Goal: Task Accomplishment & Management: Manage account settings

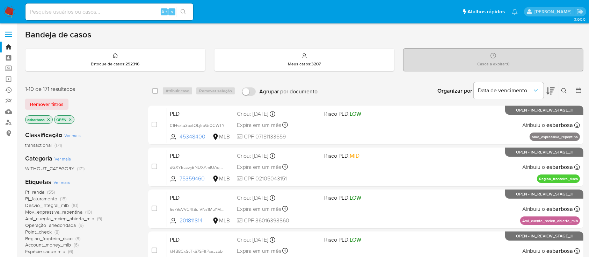
click at [10, 9] on img at bounding box center [9, 12] width 12 height 12
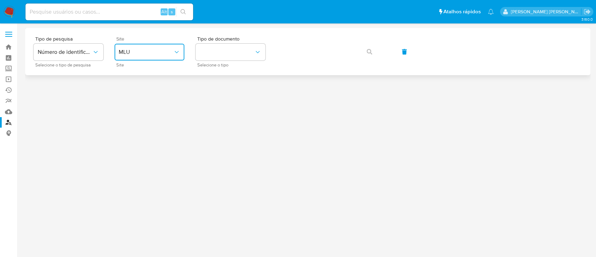
click at [158, 54] on span "MLU" at bounding box center [146, 52] width 55 height 7
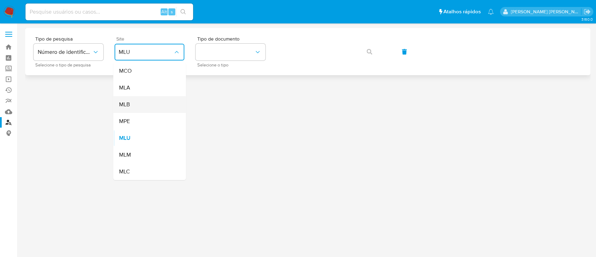
click at [142, 104] on div "MLB" at bounding box center [147, 104] width 57 height 17
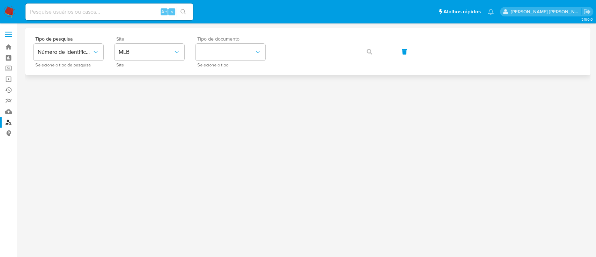
click at [226, 43] on div "Tipo de documento Selecione o tipo" at bounding box center [231, 51] width 70 height 30
click at [229, 52] on button "identificationType" at bounding box center [231, 52] width 70 height 17
click at [212, 96] on div "CPF CPF" at bounding box center [228, 98] width 57 height 24
click at [254, 51] on div "Tipo de pesquisa Número de identificação Selecione o tipo de pesquisa Site MLB …" at bounding box center [308, 51] width 549 height 30
click at [369, 48] on span "button" at bounding box center [370, 51] width 6 height 15
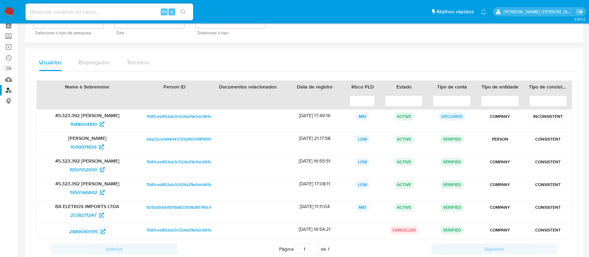
scroll to position [46, 0]
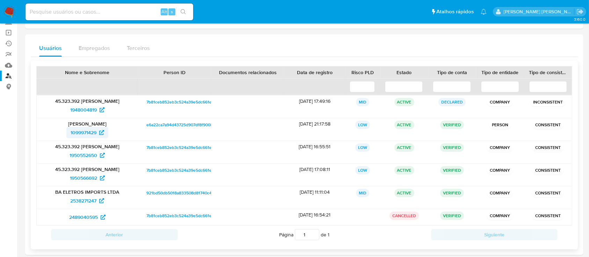
click at [87, 129] on span "1099971429" at bounding box center [84, 132] width 26 height 11
click at [84, 155] on span "1950552650" at bounding box center [84, 155] width 28 height 11
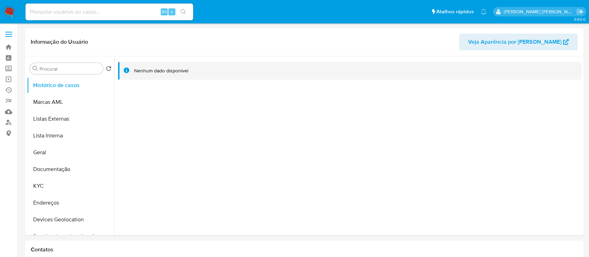
select select "10"
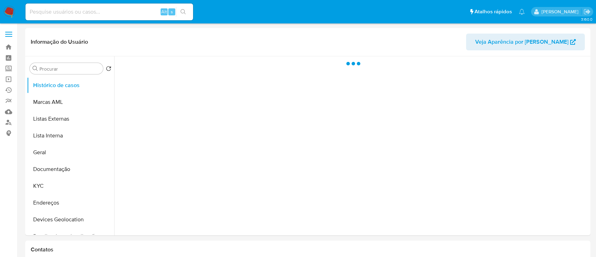
select select "10"
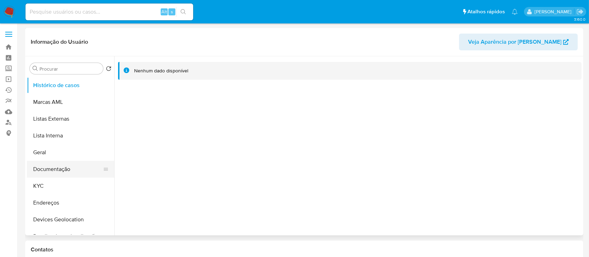
click at [53, 166] on button "Documentação" at bounding box center [68, 169] width 82 height 17
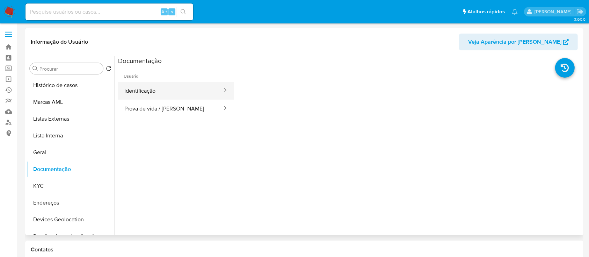
click at [157, 89] on button "Identificação" at bounding box center [170, 91] width 105 height 18
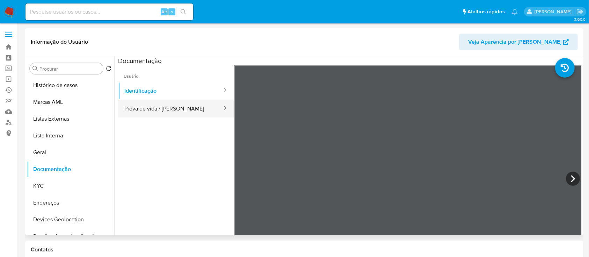
click at [160, 111] on button "Prova de vida / Selfie" at bounding box center [170, 109] width 105 height 18
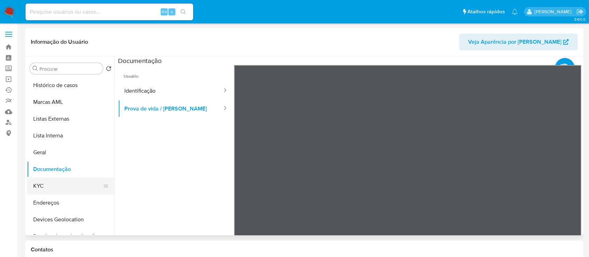
click at [54, 186] on button "KYC" at bounding box center [68, 185] width 82 height 17
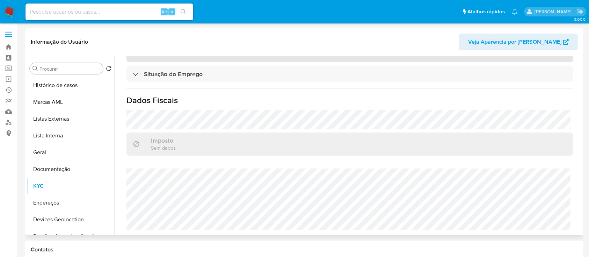
scroll to position [304, 0]
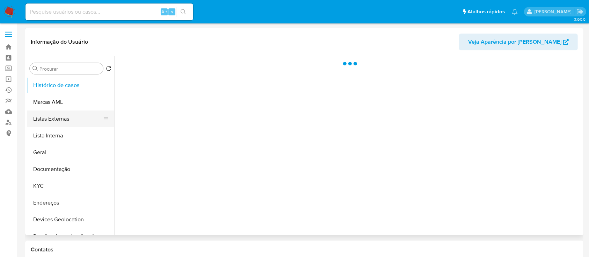
select select "10"
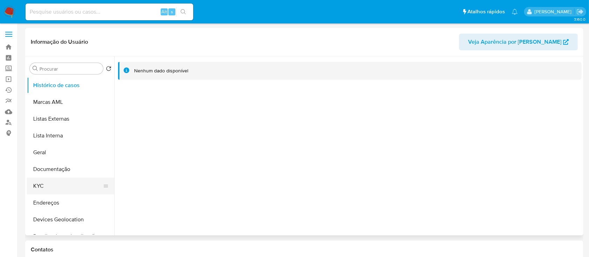
click at [51, 181] on button "KYC" at bounding box center [68, 185] width 82 height 17
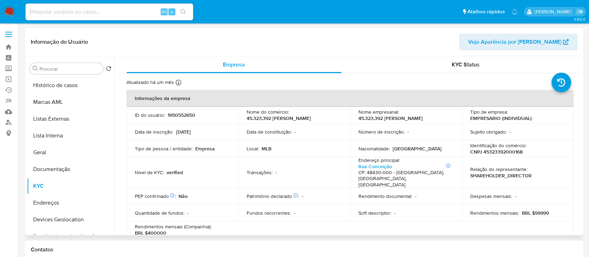
click at [512, 152] on p "CNPJ 45323392000168" at bounding box center [496, 151] width 52 height 6
copy p "45323392000168"
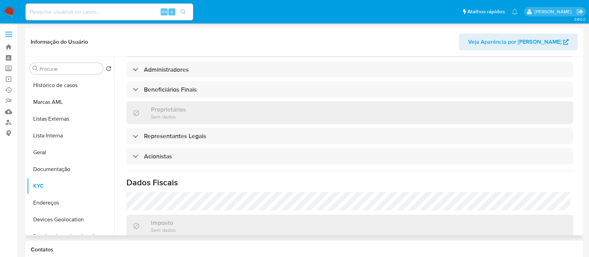
scroll to position [374, 0]
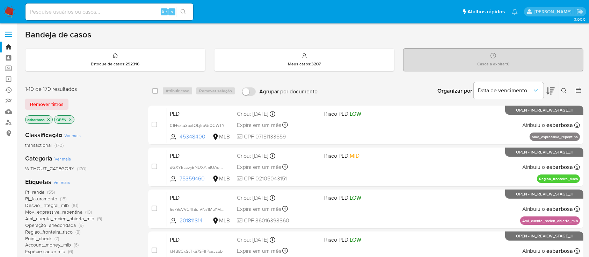
click at [549, 90] on icon at bounding box center [550, 91] width 8 height 8
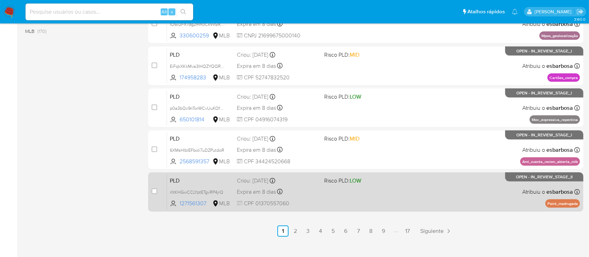
scroll to position [319, 0]
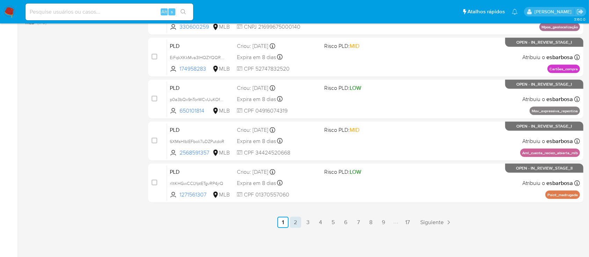
click at [294, 223] on link "2" at bounding box center [295, 222] width 11 height 11
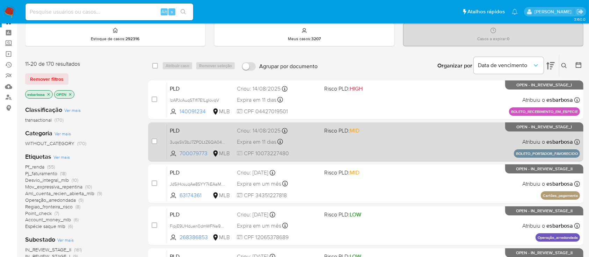
scroll to position [46, 0]
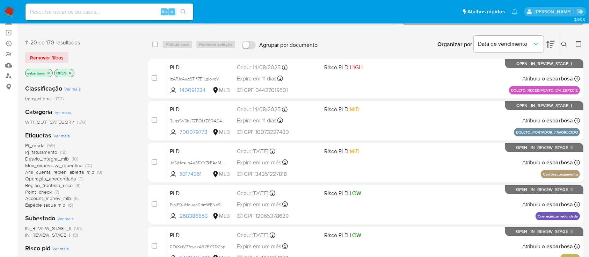
click at [10, 12] on img at bounding box center [9, 12] width 12 height 12
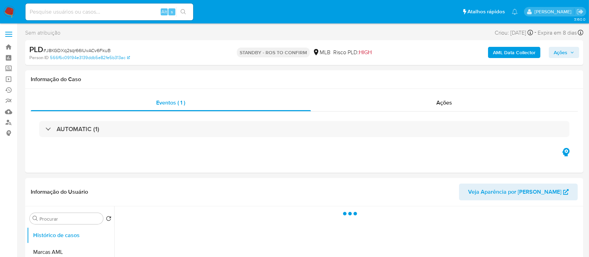
select select "10"
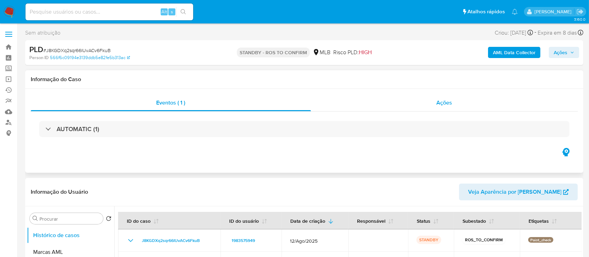
click at [349, 105] on div "Ações" at bounding box center [444, 102] width 267 height 17
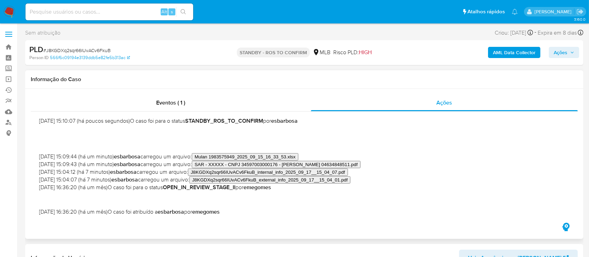
scroll to position [46, 0]
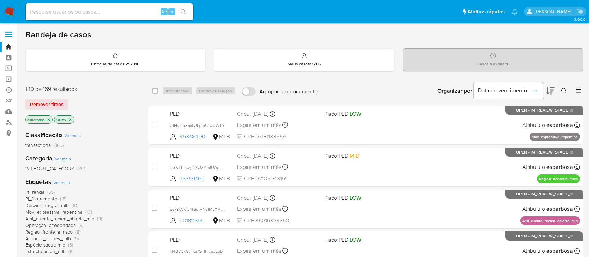
click at [552, 89] on icon at bounding box center [550, 90] width 8 height 7
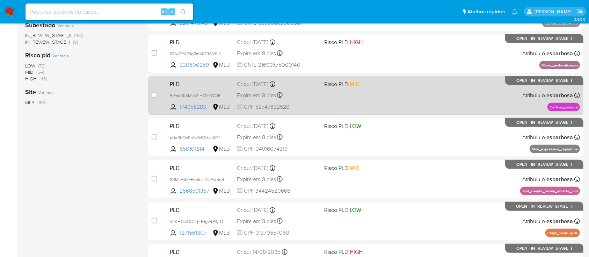
scroll to position [319, 0]
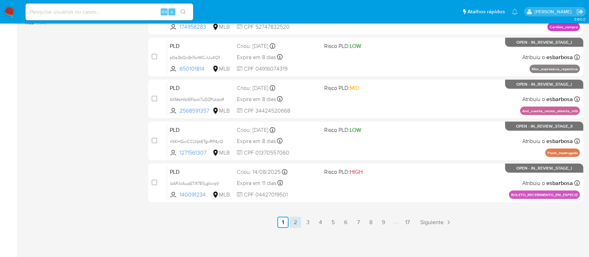
click at [297, 224] on link "2" at bounding box center [295, 222] width 11 height 11
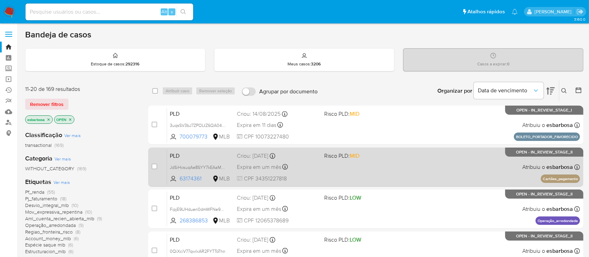
scroll to position [46, 0]
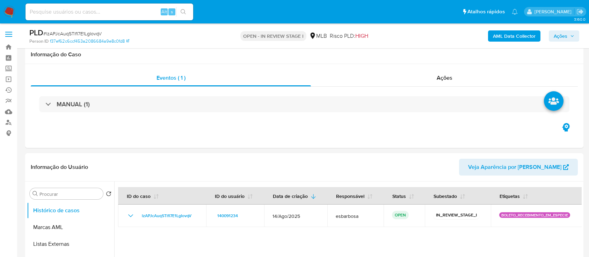
select select "10"
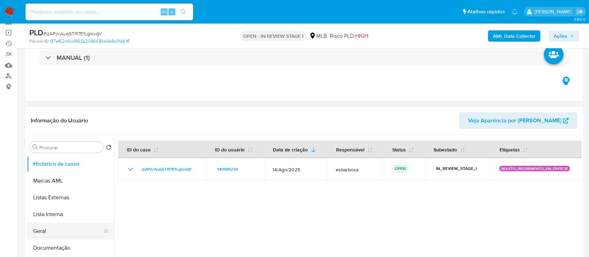
click at [53, 228] on button "Geral" at bounding box center [68, 231] width 82 height 17
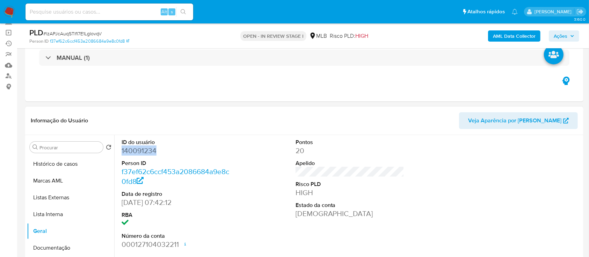
drag, startPoint x: 159, startPoint y: 151, endPoint x: 123, endPoint y: 152, distance: 36.7
click at [123, 152] on dd "140091234" at bounding box center [176, 151] width 109 height 10
copy dd "140091234"
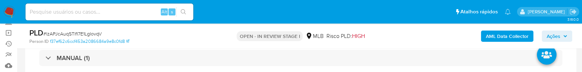
click at [581, 35] on div "PLD # lzAPJcAuqSTlfI7E1LgIovqV Person ID f37ef62c6ccf453a2086684a9e8c0fd8 OPEN …" at bounding box center [291, 35] width 582 height 25
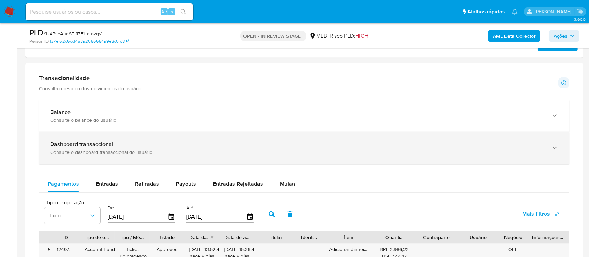
scroll to position [440, 0]
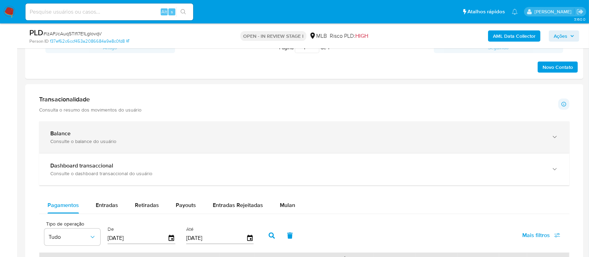
click at [104, 136] on div "Balance" at bounding box center [297, 133] width 494 height 7
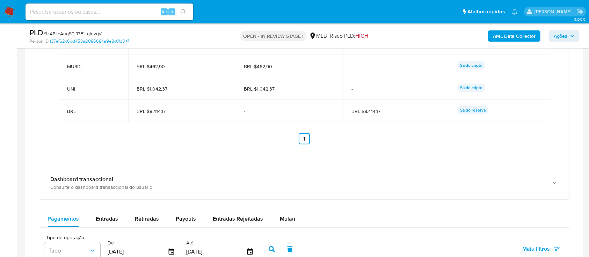
scroll to position [766, 0]
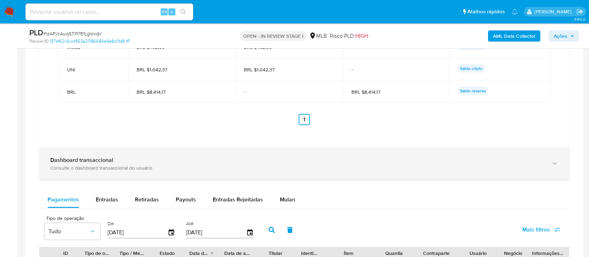
click at [129, 165] on div "Consulte o dashboard transaccional do usuário" at bounding box center [297, 168] width 494 height 6
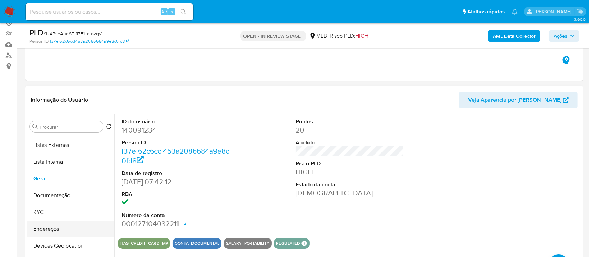
scroll to position [46, 0]
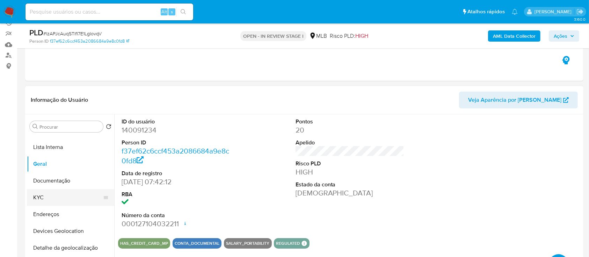
click at [48, 191] on button "KYC" at bounding box center [68, 197] width 82 height 17
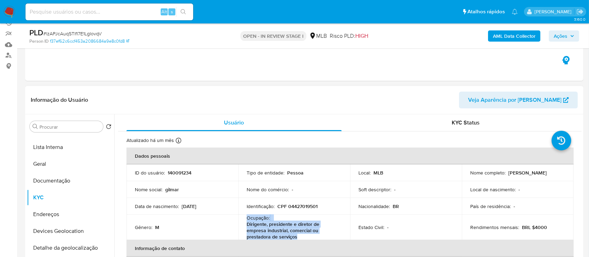
drag, startPoint x: 298, startPoint y: 237, endPoint x: 246, endPoint y: 219, distance: 54.8
click at [247, 221] on p "Dirigente, presidente e diretor de empresa industrial, comercial ou prestadora …" at bounding box center [293, 230] width 92 height 19
copy div "Ocupação : Dirigente, presidente e diretor de empresa industrial, comercial ou …"
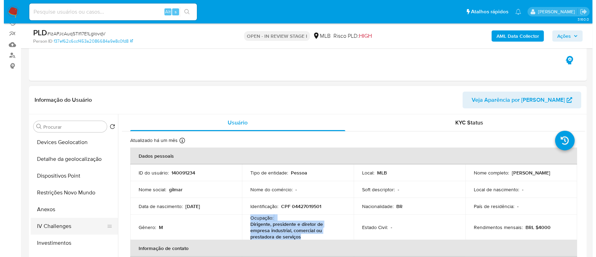
scroll to position [140, 0]
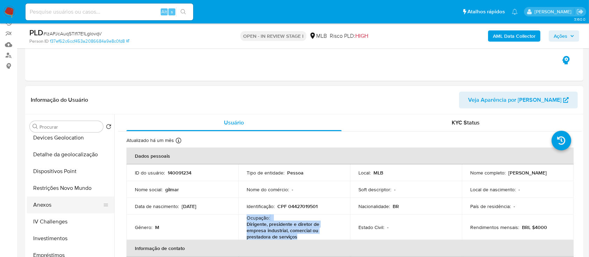
click at [48, 207] on button "Anexos" at bounding box center [68, 204] width 82 height 17
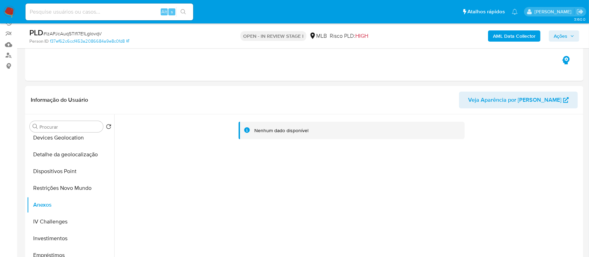
click at [514, 35] on b "AML Data Collector" at bounding box center [514, 35] width 43 height 11
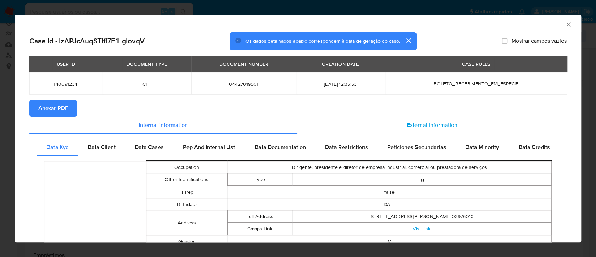
click at [416, 123] on span "External information" at bounding box center [432, 125] width 51 height 8
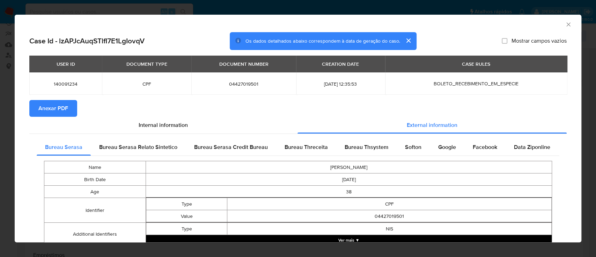
click at [52, 108] on span "Anexar PDF" at bounding box center [53, 108] width 30 height 15
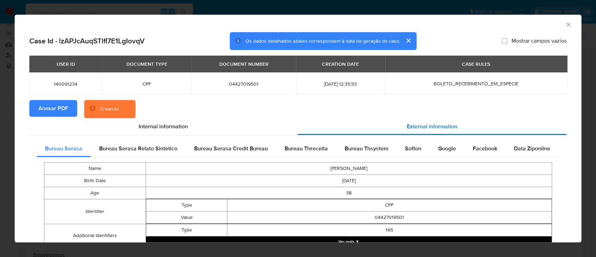
click at [415, 128] on span "External information" at bounding box center [432, 126] width 51 height 8
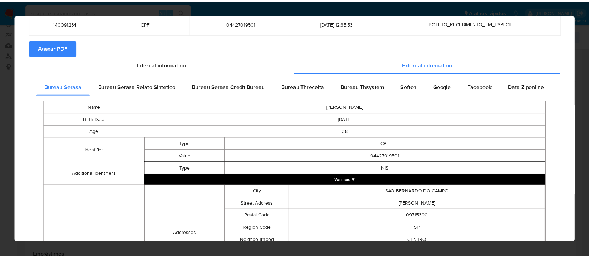
scroll to position [8, 0]
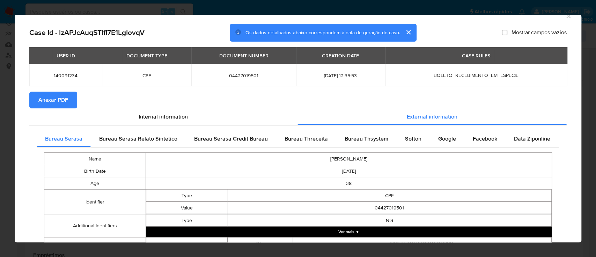
click at [565, 18] on icon "Fechar a janela" at bounding box center [568, 16] width 7 height 7
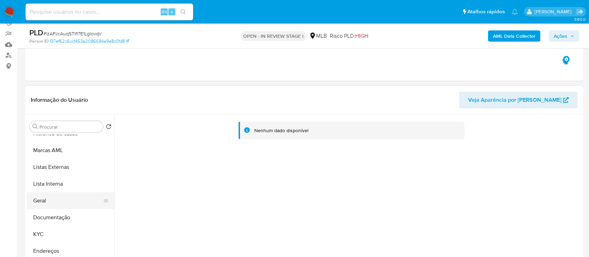
scroll to position [0, 0]
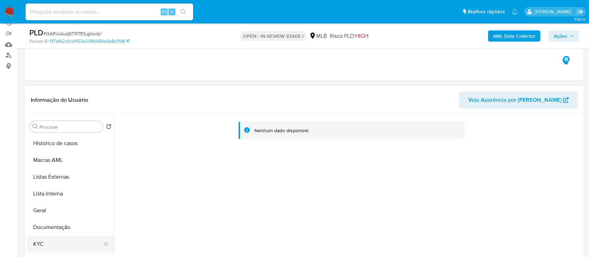
click at [46, 242] on button "KYC" at bounding box center [68, 243] width 82 height 17
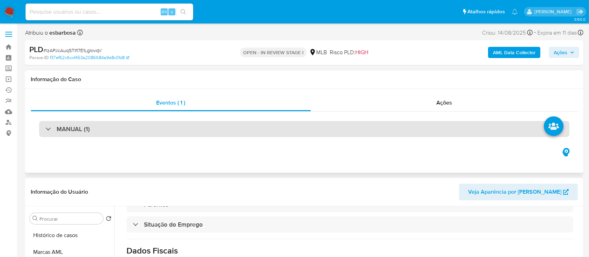
click at [108, 130] on div "MANUAL (1)" at bounding box center [304, 129] width 530 height 16
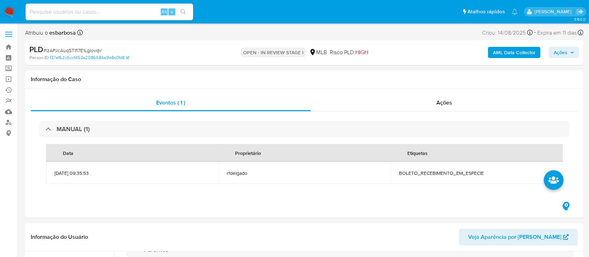
click at [559, 53] on span "Ações" at bounding box center [561, 52] width 14 height 11
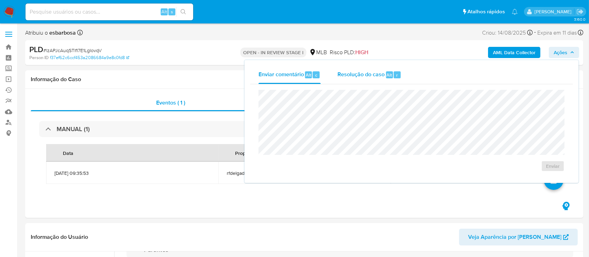
click at [360, 74] on span "Resolução do caso" at bounding box center [361, 75] width 47 height 8
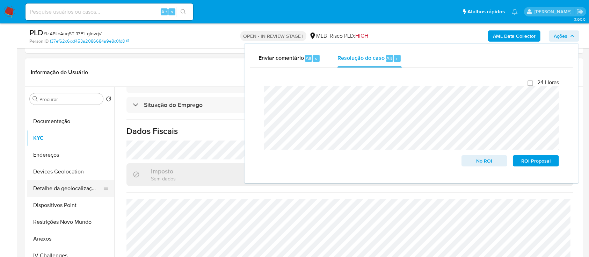
scroll to position [93, 0]
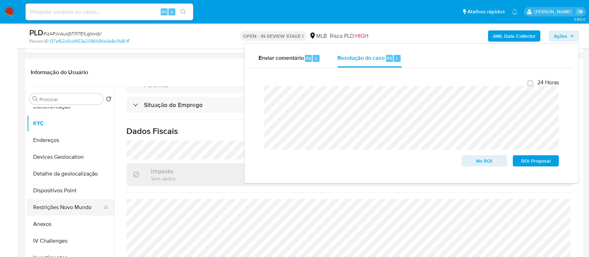
click at [58, 209] on button "Restrições Novo Mundo" at bounding box center [68, 207] width 82 height 17
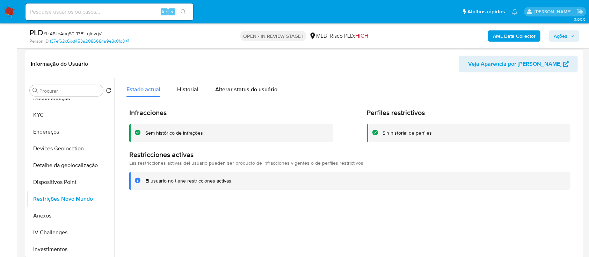
click at [190, 133] on div "Sem histórico de infrações" at bounding box center [174, 133] width 58 height 7
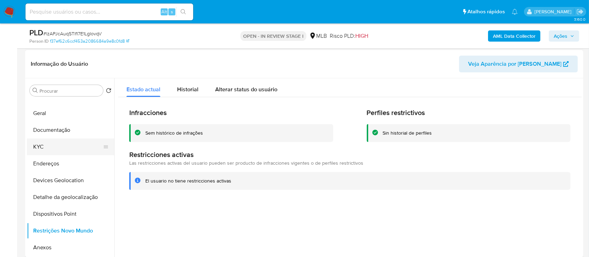
scroll to position [46, 0]
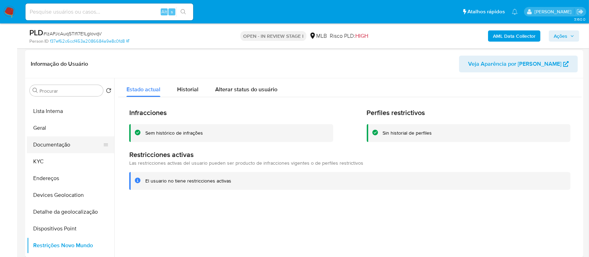
click at [63, 139] on button "Documentação" at bounding box center [68, 144] width 82 height 17
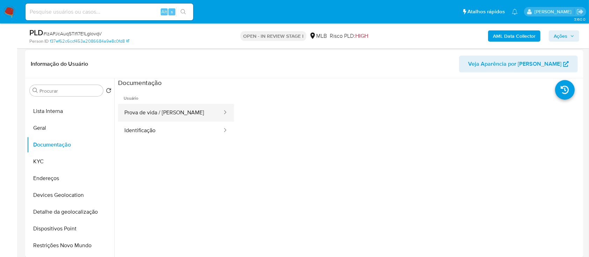
click at [170, 115] on button "Prova de vida / Selfie" at bounding box center [170, 113] width 105 height 18
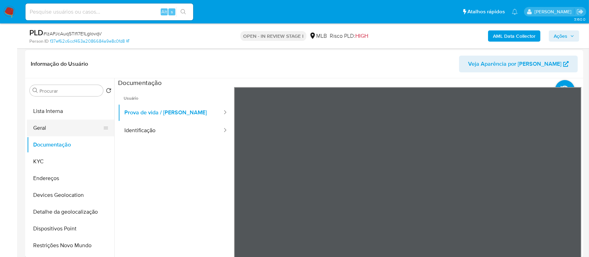
click at [55, 129] on button "Geral" at bounding box center [68, 127] width 82 height 17
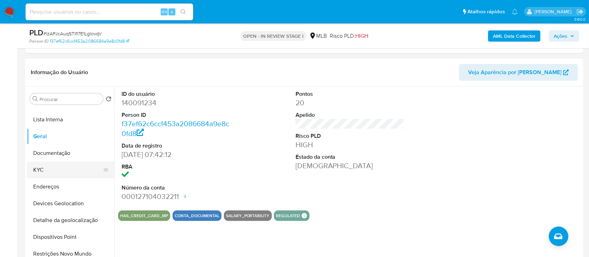
click at [50, 169] on button "KYC" at bounding box center [68, 169] width 82 height 17
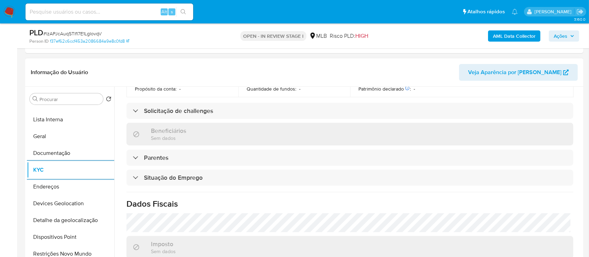
scroll to position [305, 0]
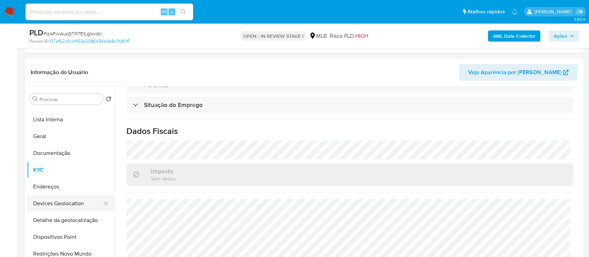
click at [79, 204] on button "Devices Geolocation" at bounding box center [68, 203] width 82 height 17
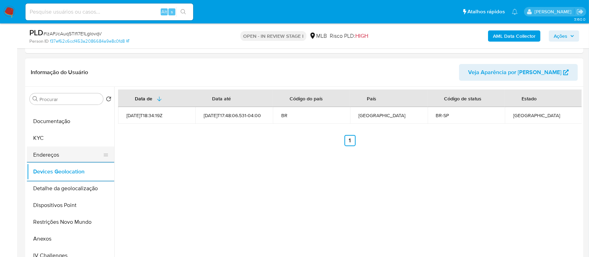
scroll to position [93, 0]
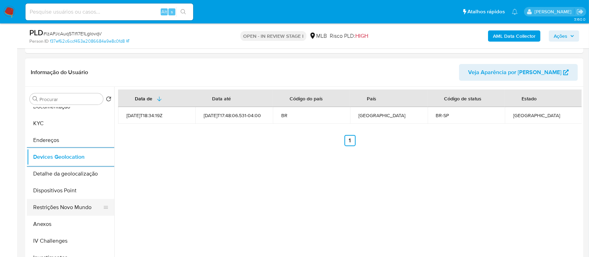
click at [61, 210] on button "Restrições Novo Mundo" at bounding box center [68, 207] width 82 height 17
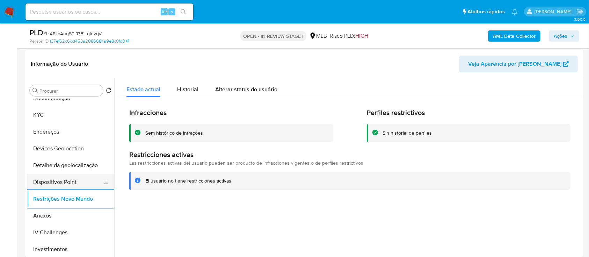
click at [78, 184] on button "Dispositivos Point" at bounding box center [68, 182] width 82 height 17
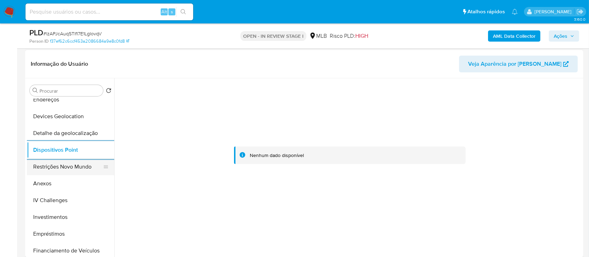
scroll to position [140, 0]
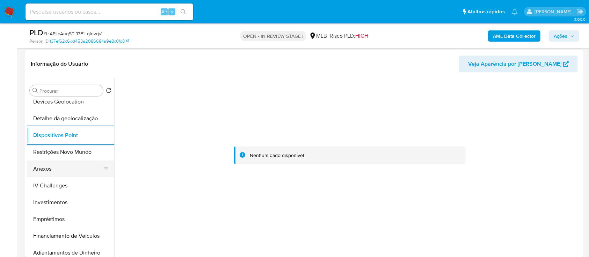
click at [60, 164] on button "Anexos" at bounding box center [68, 168] width 82 height 17
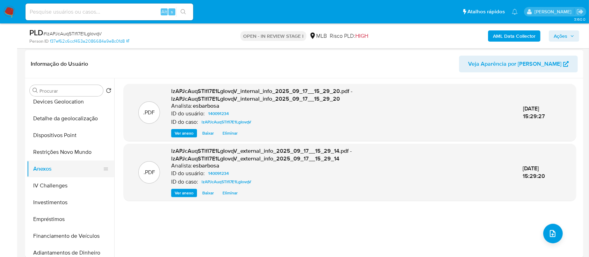
scroll to position [46, 0]
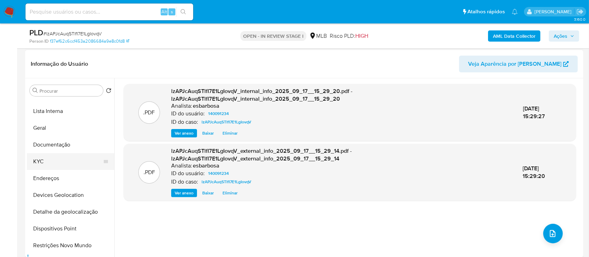
click at [51, 158] on button "KYC" at bounding box center [68, 161] width 82 height 17
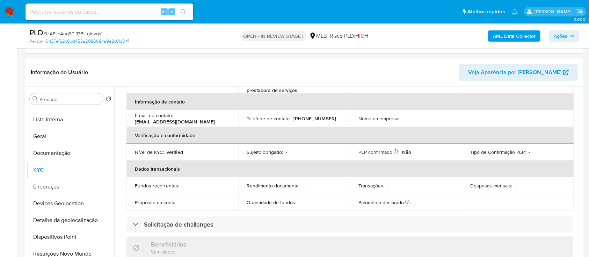
scroll to position [73, 0]
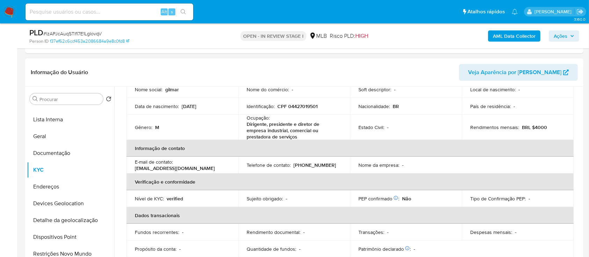
click at [309, 104] on p "CPF 04427019501" at bounding box center [297, 106] width 40 height 6
copy p "04427019501"
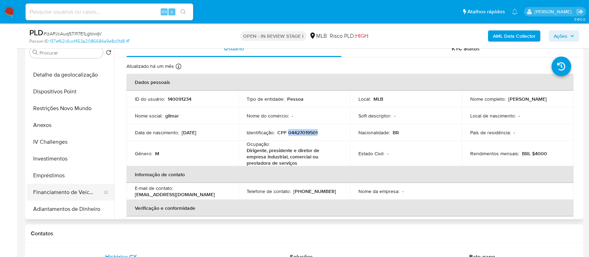
scroll to position [186, 0]
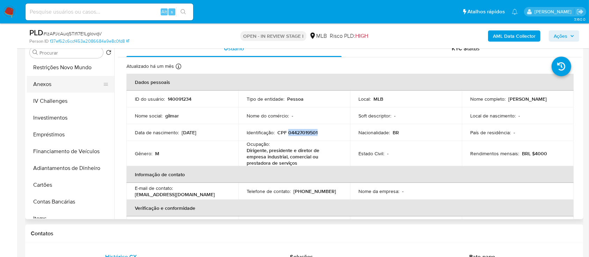
click at [58, 87] on button "Anexos" at bounding box center [68, 84] width 82 height 17
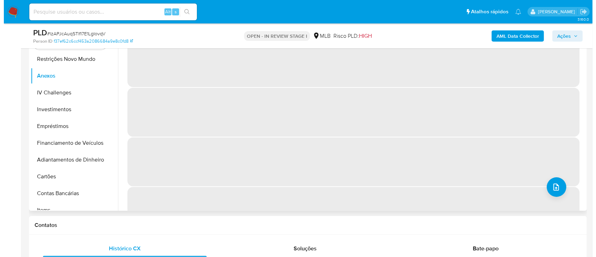
scroll to position [140, 0]
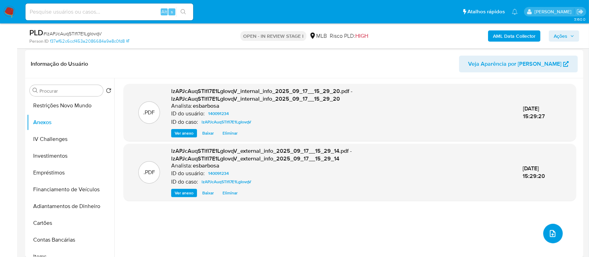
click at [550, 231] on icon "upload-file" at bounding box center [553, 233] width 8 height 8
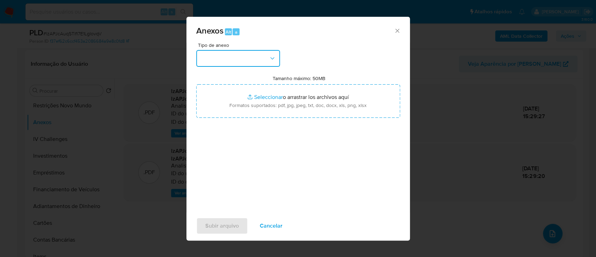
click at [264, 60] on button "button" at bounding box center [238, 58] width 84 height 17
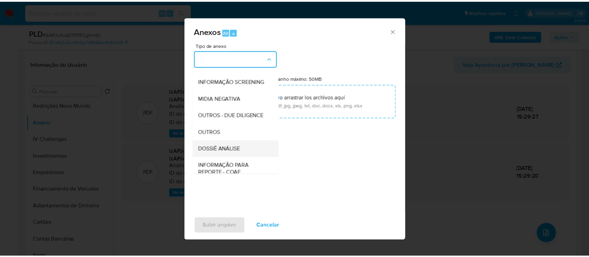
scroll to position [107, 0]
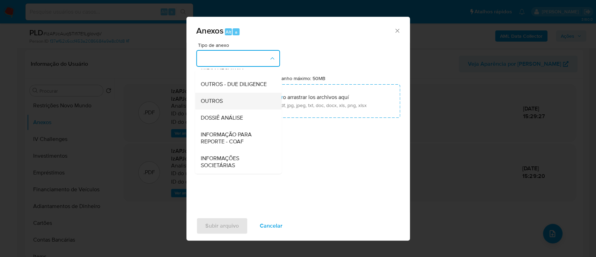
click at [218, 102] on span "OUTROS" at bounding box center [212, 100] width 22 height 7
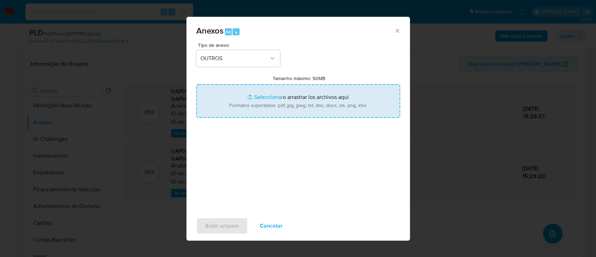
click at [269, 99] on input "Tamanho máximo: 50MB Seleccionar archivos" at bounding box center [298, 101] width 204 height 34
type input "C:\fakepath\SAR - XXXXX - CPF 04427019501 - GILMAR COUTO SOARES.pdf"
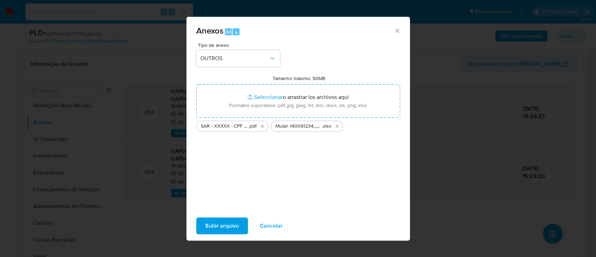
click at [224, 225] on span "Subir arquivo" at bounding box center [222, 225] width 34 height 15
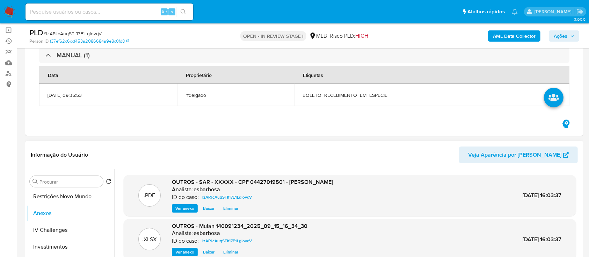
scroll to position [46, 0]
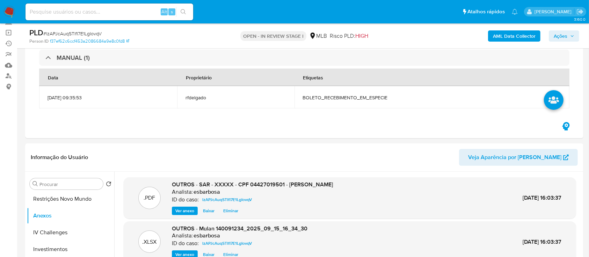
click at [558, 32] on span "Ações" at bounding box center [561, 35] width 14 height 11
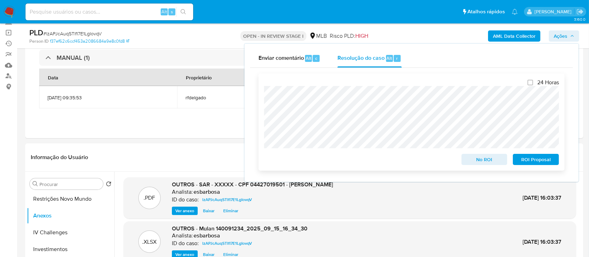
scroll to position [93, 0]
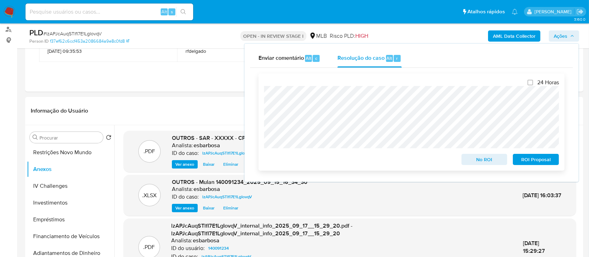
click at [528, 163] on span "ROI Proposal" at bounding box center [536, 159] width 36 height 10
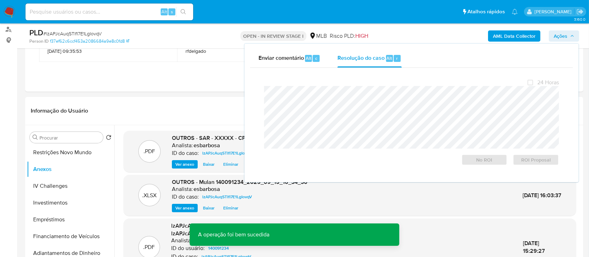
click at [86, 34] on span "# lzAPJcAuqSTlfI7E1LgIovqV" at bounding box center [72, 33] width 58 height 7
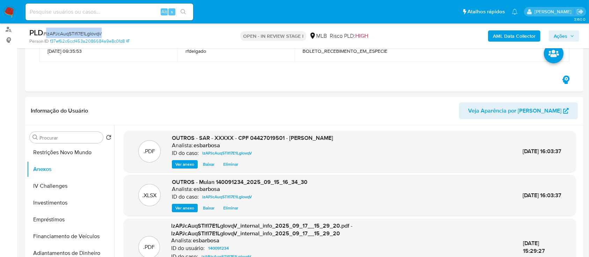
click at [86, 34] on span "# lzAPJcAuqSTlfI7E1LgIovqV" at bounding box center [72, 33] width 58 height 7
copy span "lzAPJcAuqSTlfI7E1LgIovqV"
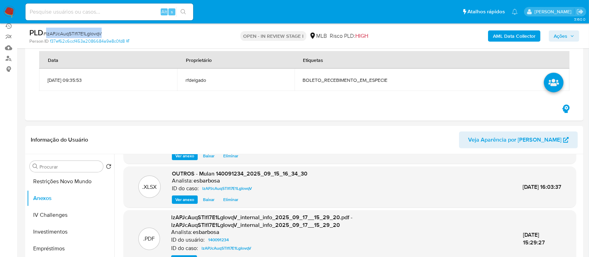
scroll to position [0, 0]
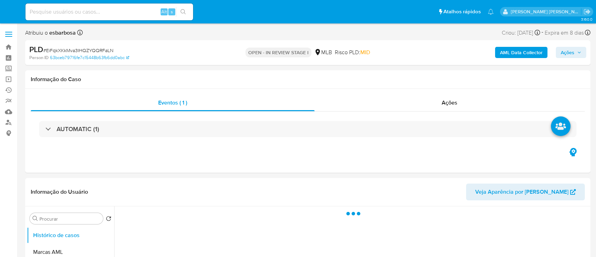
select select "10"
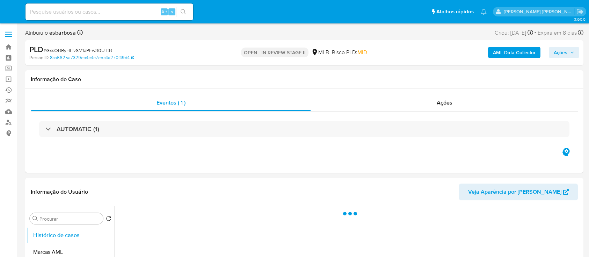
select select "10"
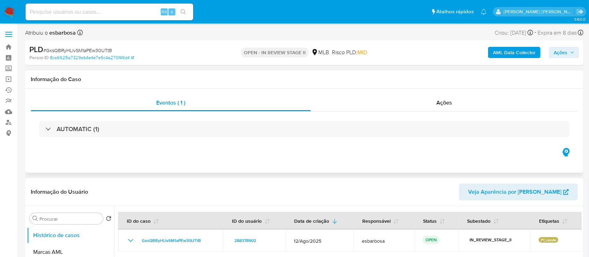
scroll to position [46, 0]
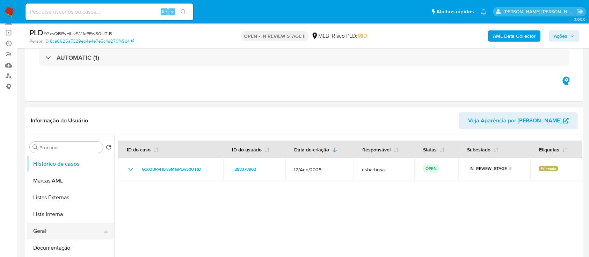
click at [55, 231] on button "Geral" at bounding box center [68, 231] width 82 height 17
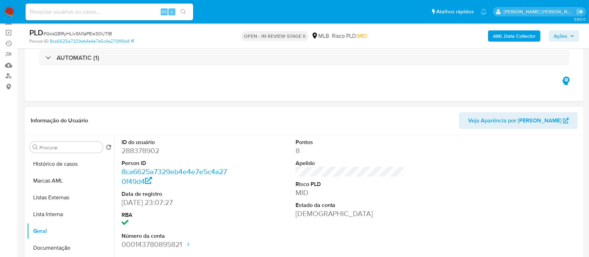
click at [146, 154] on dd "288378902" at bounding box center [176, 151] width 109 height 10
click at [143, 153] on dd "288378902" at bounding box center [176, 151] width 109 height 10
copy dd "288378902"
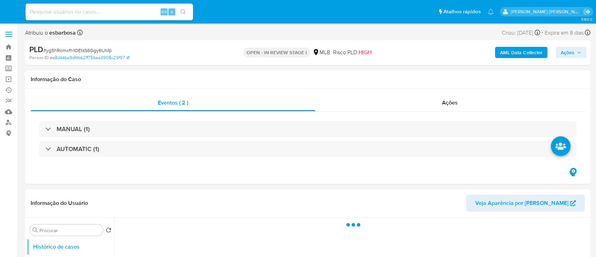
select select "10"
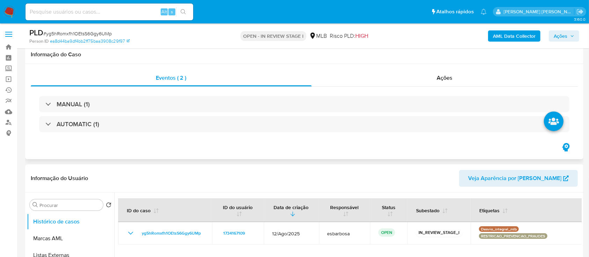
scroll to position [93, 0]
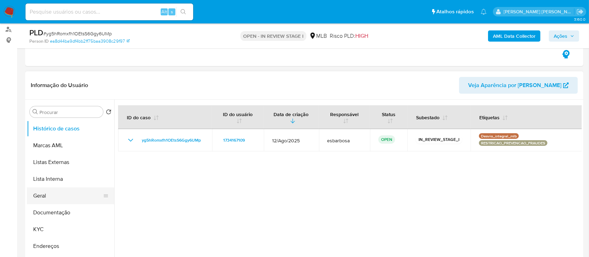
click at [52, 196] on button "Geral" at bounding box center [68, 195] width 82 height 17
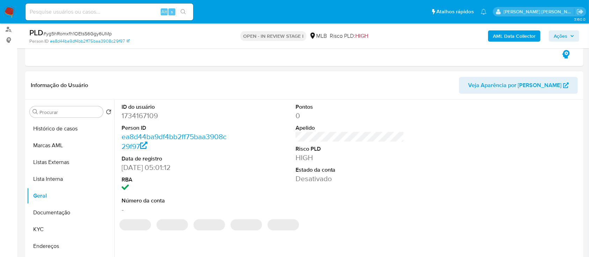
click at [143, 116] on dd "1734167109" at bounding box center [176, 116] width 109 height 10
copy dd "1734167109"
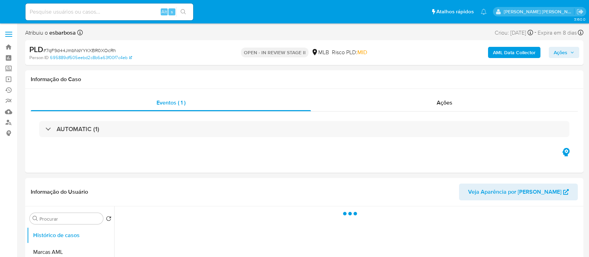
select select "10"
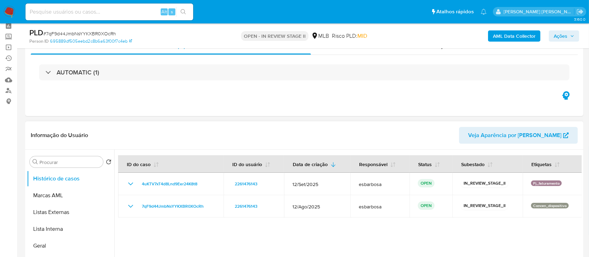
scroll to position [46, 0]
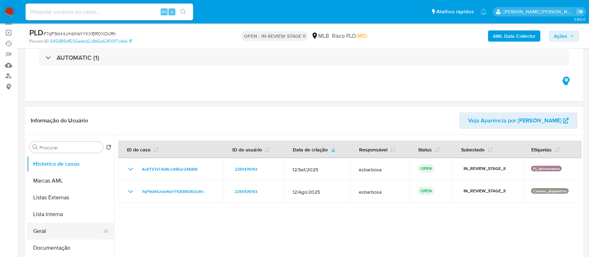
click at [46, 232] on button "Geral" at bounding box center [68, 231] width 82 height 17
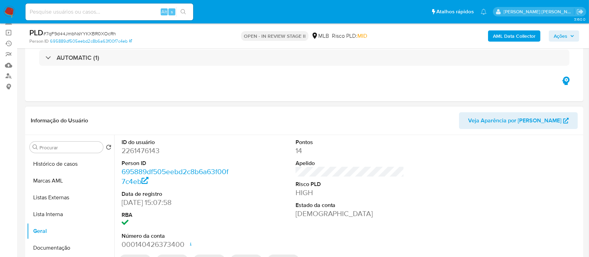
click at [156, 148] on dd "2261476143" at bounding box center [176, 151] width 109 height 10
copy dd "2261476143"
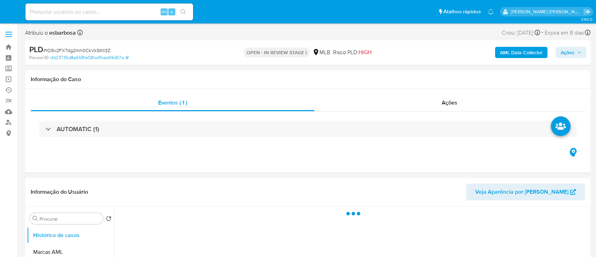
select select "10"
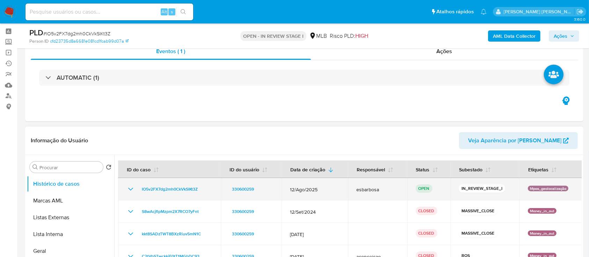
scroll to position [46, 0]
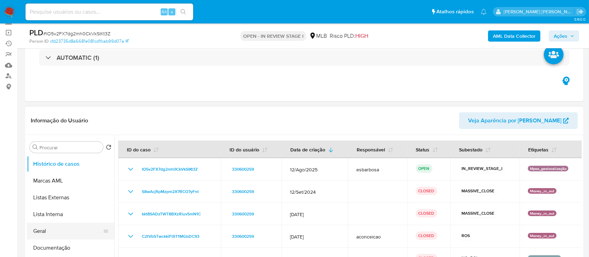
click at [58, 230] on button "Geral" at bounding box center [68, 231] width 82 height 17
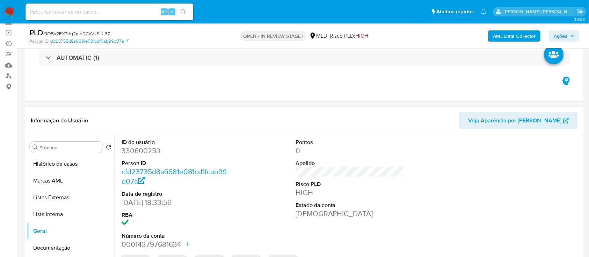
click at [154, 152] on dd "330600259" at bounding box center [176, 151] width 109 height 10
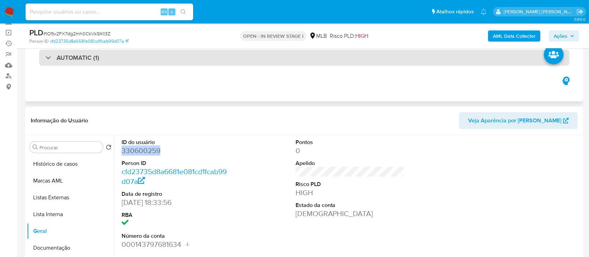
copy dd "330600259"
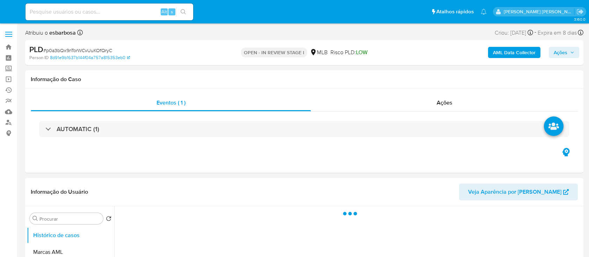
select select "10"
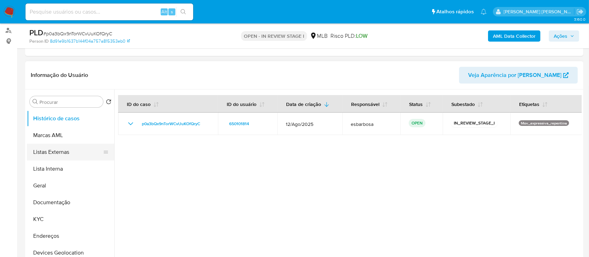
scroll to position [93, 0]
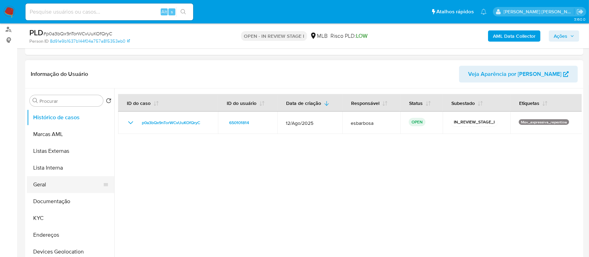
click at [64, 183] on button "Geral" at bounding box center [68, 184] width 82 height 17
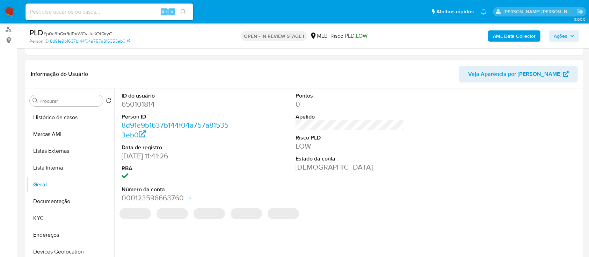
click at [145, 104] on dd "650101814" at bounding box center [176, 104] width 109 height 10
copy dd "650101814"
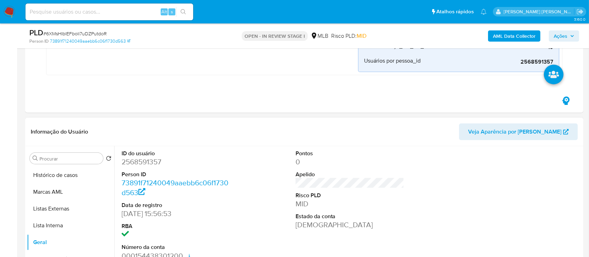
scroll to position [233, 0]
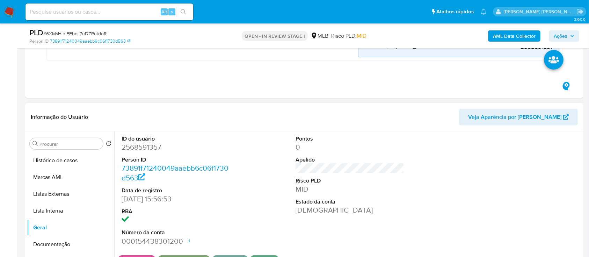
click at [140, 146] on dd "2568591357" at bounding box center [176, 147] width 109 height 10
copy dd "2568591357"
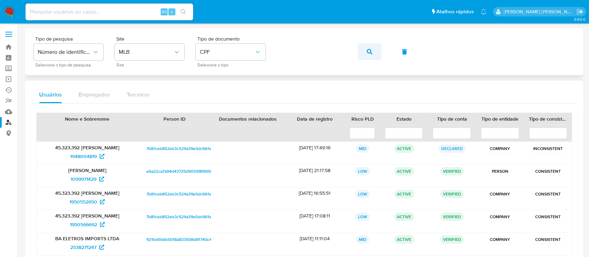
click at [372, 52] on button "button" at bounding box center [370, 51] width 24 height 17
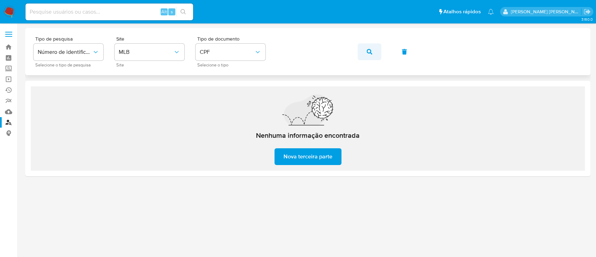
click at [370, 50] on icon "button" at bounding box center [370, 52] width 6 height 6
click at [375, 51] on button "button" at bounding box center [370, 51] width 24 height 17
click at [376, 52] on button "button" at bounding box center [370, 51] width 24 height 17
click at [366, 53] on button "button" at bounding box center [370, 51] width 24 height 17
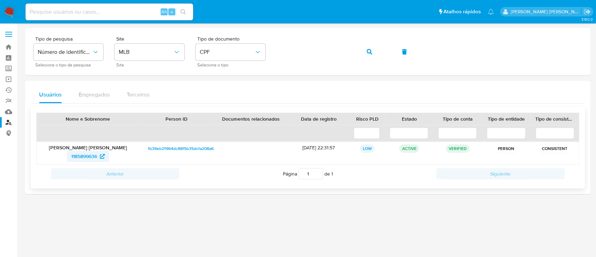
click at [86, 157] on span "1185899636" at bounding box center [84, 156] width 26 height 11
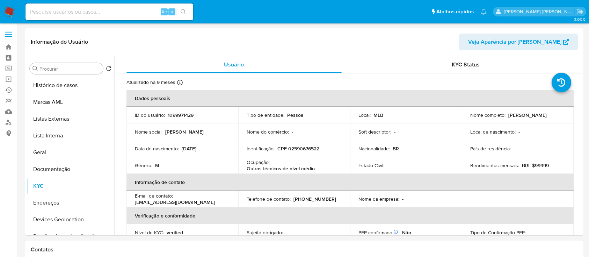
select select "10"
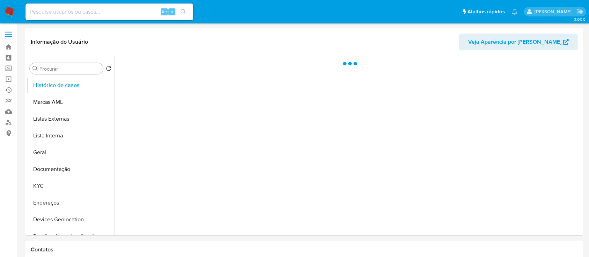
select select "10"
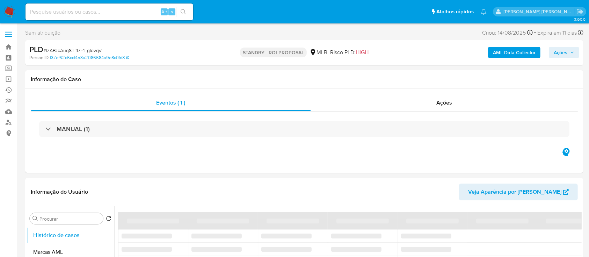
select select "10"
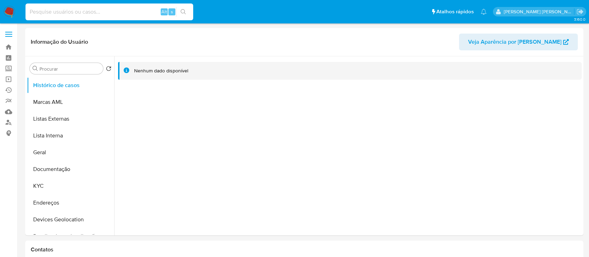
select select "10"
click at [114, 13] on input at bounding box center [110, 11] width 168 height 9
type input "lzAPJcAuqSTlfI7E1LgIovqV"
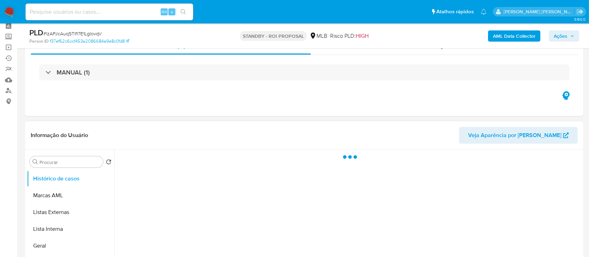
scroll to position [46, 0]
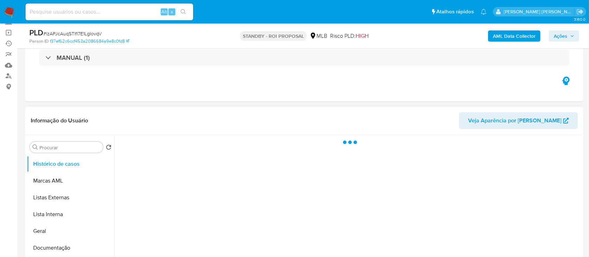
select select "10"
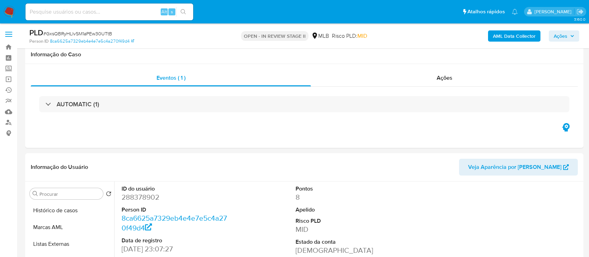
select select "10"
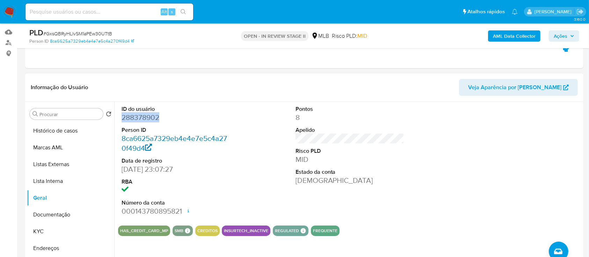
scroll to position [93, 0]
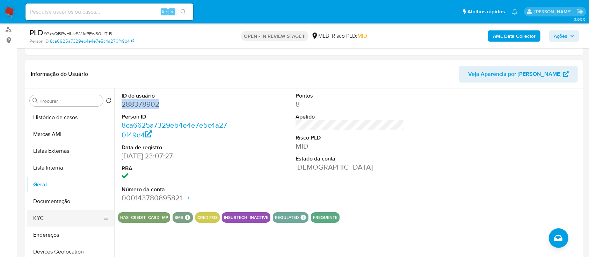
click at [47, 214] on button "KYC" at bounding box center [68, 218] width 82 height 17
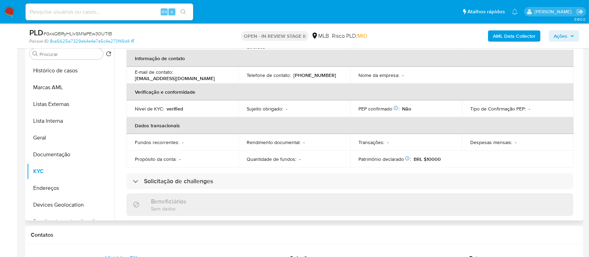
scroll to position [66, 0]
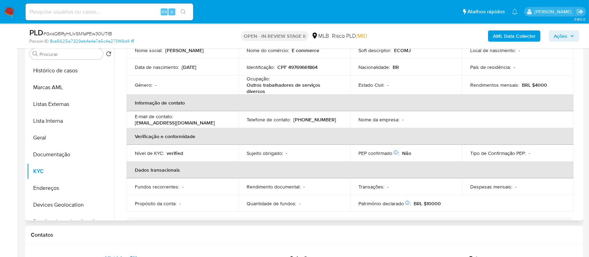
click at [307, 67] on p "CPF 49769661864" at bounding box center [297, 67] width 40 height 6
copy p "49769661864"
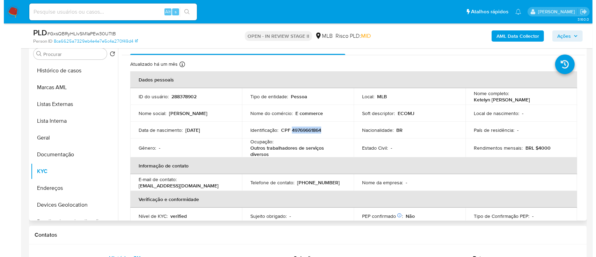
scroll to position [0, 0]
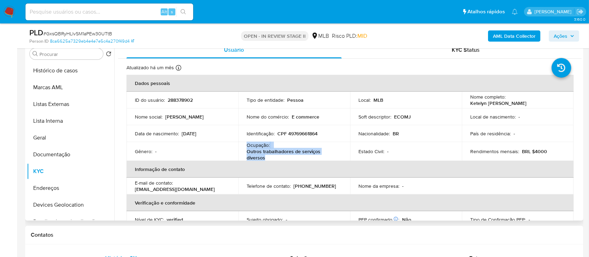
drag, startPoint x: 266, startPoint y: 158, endPoint x: 246, endPoint y: 147, distance: 23.0
click at [247, 147] on div "Ocupação : Outros trabalhadores de serviços diversos" at bounding box center [294, 151] width 95 height 19
copy div "Ocupação : Outros trabalhadores de serviços diversos"
click at [510, 35] on b "AML Data Collector" at bounding box center [514, 35] width 43 height 11
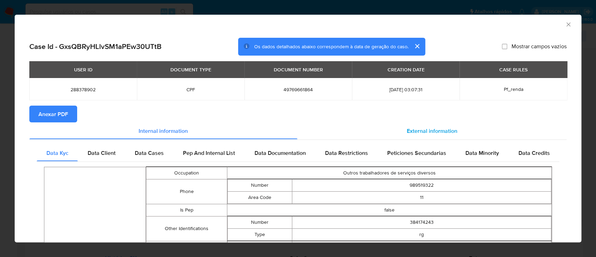
click at [431, 130] on span "External information" at bounding box center [432, 130] width 51 height 8
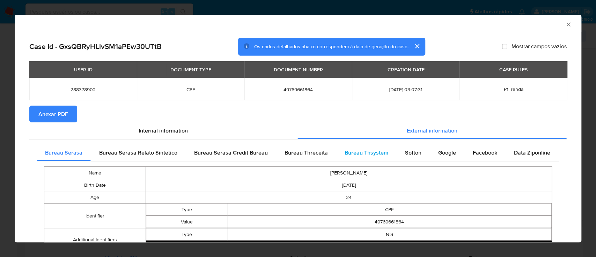
click at [355, 152] on span "Bureau Thsystem" at bounding box center [367, 152] width 44 height 8
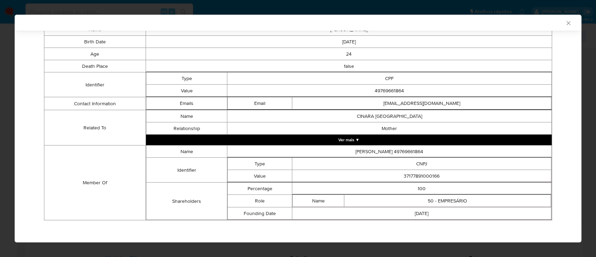
scroll to position [143, 0]
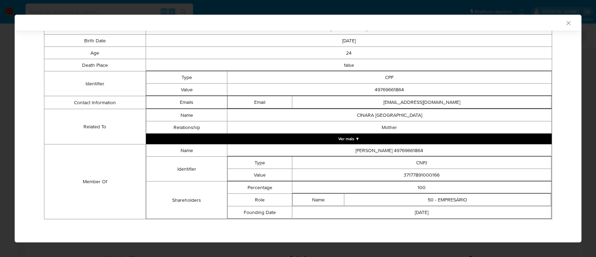
click at [420, 172] on td "37177891000166" at bounding box center [421, 175] width 259 height 12
copy td "37177891000166"
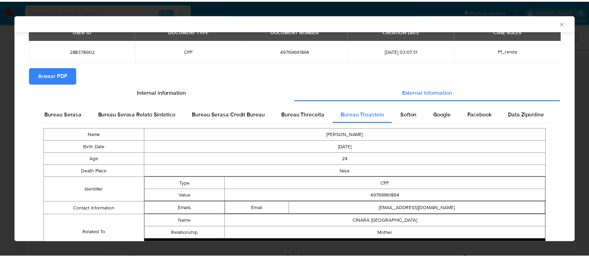
scroll to position [0, 0]
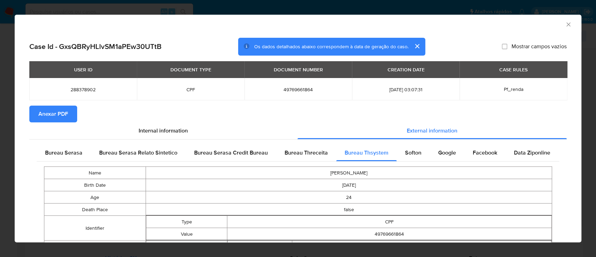
click at [53, 113] on span "Anexar PDF" at bounding box center [53, 113] width 30 height 15
click at [565, 25] on icon "Fechar a janela" at bounding box center [568, 24] width 7 height 7
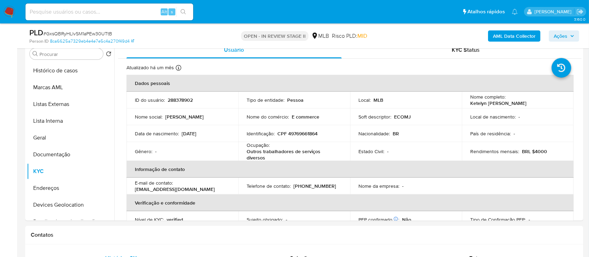
click at [565, 36] on span "Ações" at bounding box center [561, 35] width 14 height 11
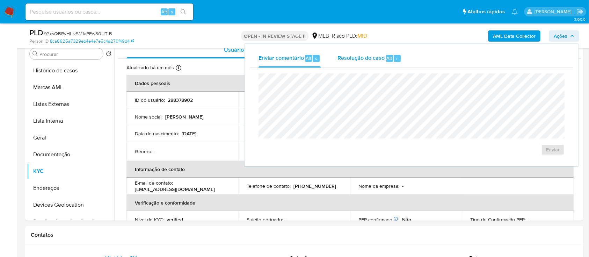
click at [369, 58] on span "Resolução do caso" at bounding box center [361, 58] width 47 height 8
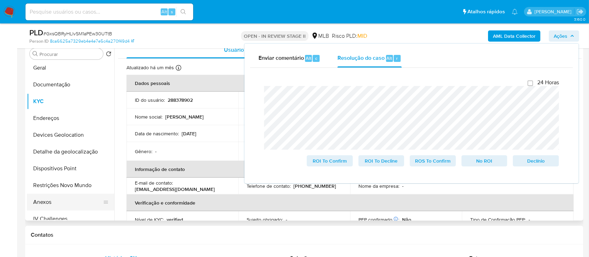
scroll to position [93, 0]
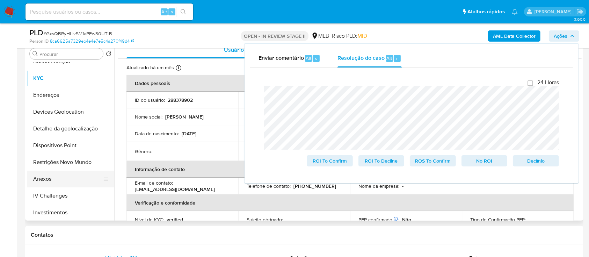
click at [57, 174] on button "Anexos" at bounding box center [68, 178] width 82 height 17
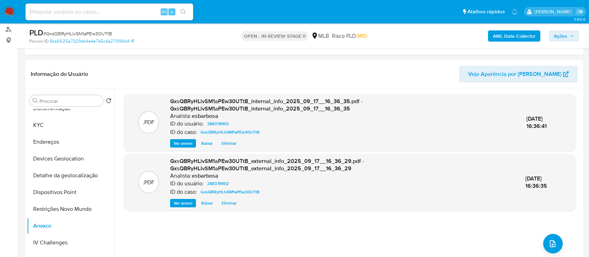
click at [554, 36] on span "Ações" at bounding box center [561, 35] width 14 height 11
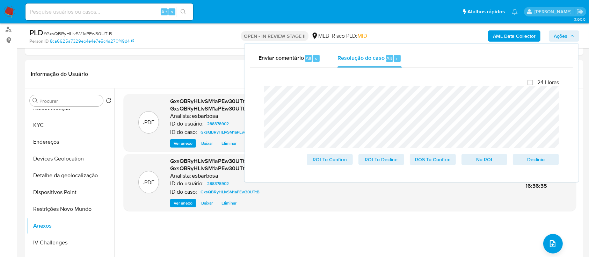
click at [249, 73] on div "Enviar comentário Alt c Resolução do caso Alt r Fechamento do caso 24 Horas ROI…" at bounding box center [412, 113] width 334 height 138
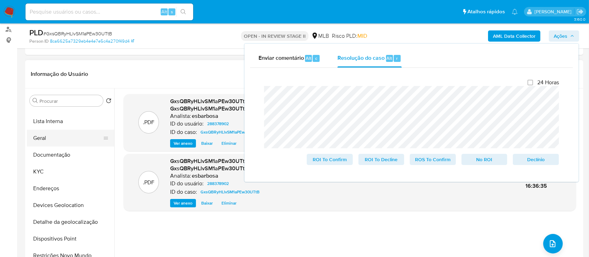
click at [60, 137] on button "Geral" at bounding box center [68, 138] width 82 height 17
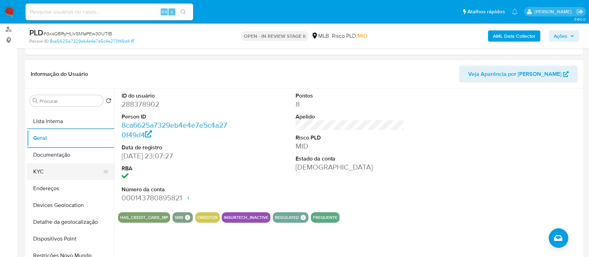
click at [52, 177] on button "KYC" at bounding box center [68, 171] width 82 height 17
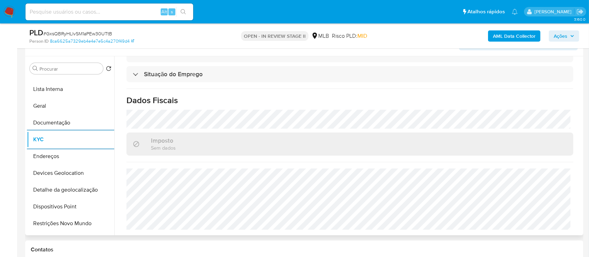
scroll to position [140, 0]
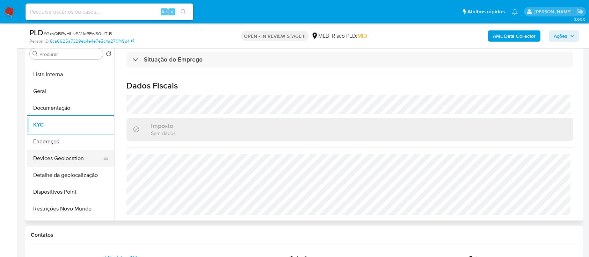
click at [70, 159] on button "Devices Geolocation" at bounding box center [68, 158] width 82 height 17
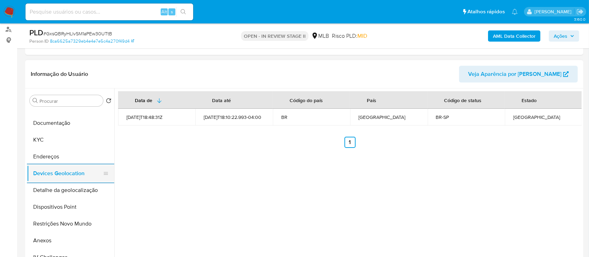
scroll to position [93, 0]
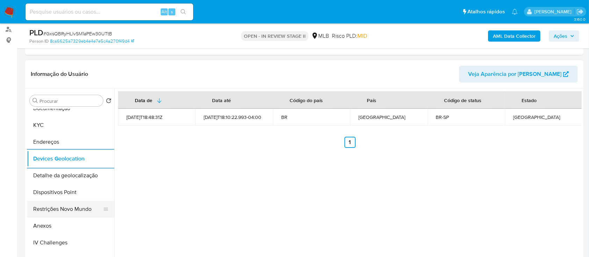
click at [67, 206] on button "Restrições Novo Mundo" at bounding box center [68, 209] width 82 height 17
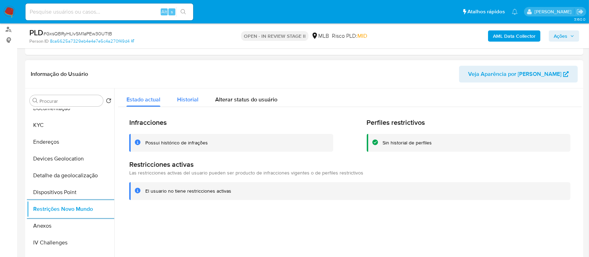
click at [183, 101] on span "Historial" at bounding box center [187, 99] width 21 height 8
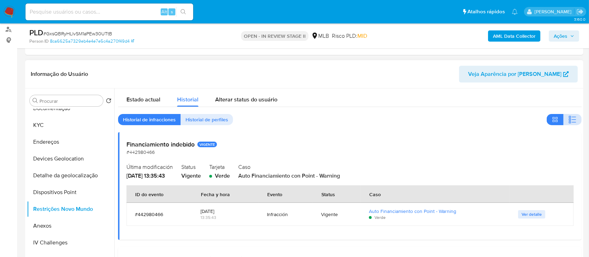
click at [575, 121] on button "button" at bounding box center [573, 119] width 18 height 11
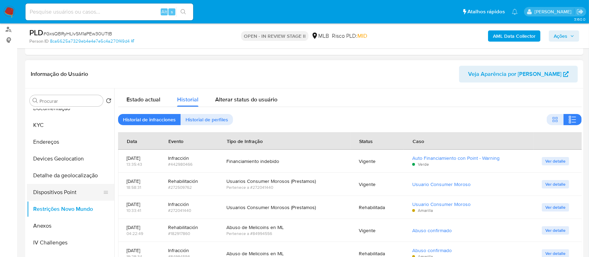
click at [72, 192] on button "Dispositivos Point" at bounding box center [68, 192] width 82 height 17
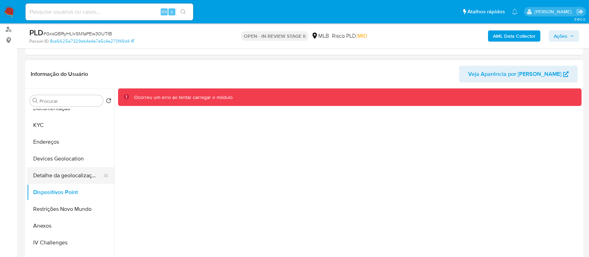
click at [78, 177] on button "Detalhe da geolocalização" at bounding box center [68, 175] width 82 height 17
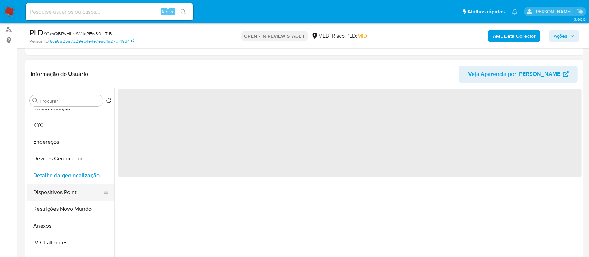
click at [68, 194] on button "Dispositivos Point" at bounding box center [68, 192] width 82 height 17
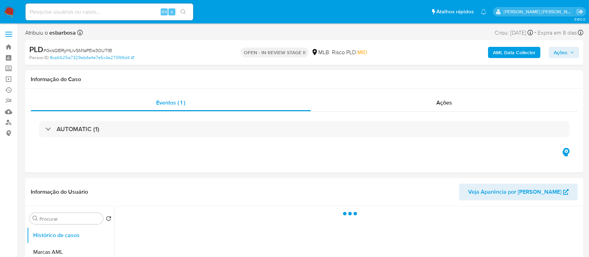
select select "10"
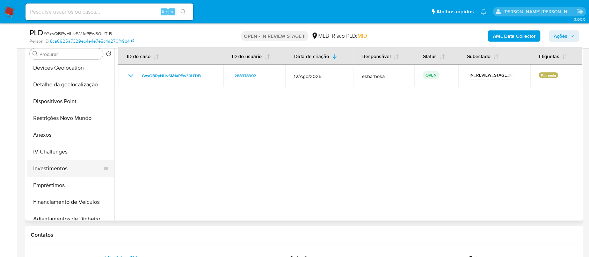
scroll to position [140, 0]
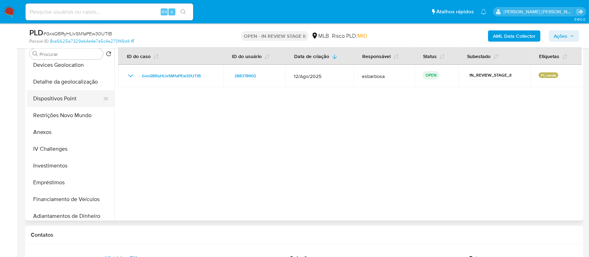
click at [70, 99] on button "Dispositivos Point" at bounding box center [68, 98] width 82 height 17
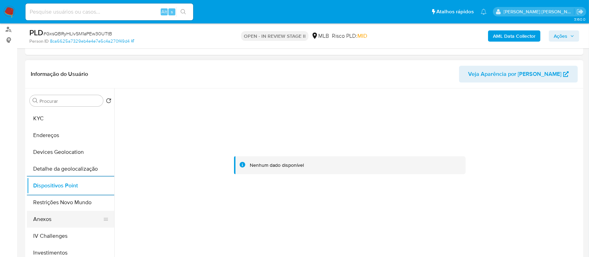
scroll to position [46, 0]
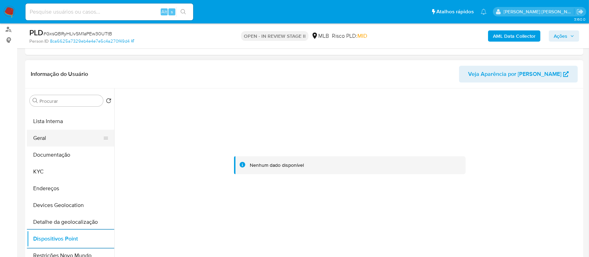
click at [51, 138] on button "Geral" at bounding box center [68, 138] width 82 height 17
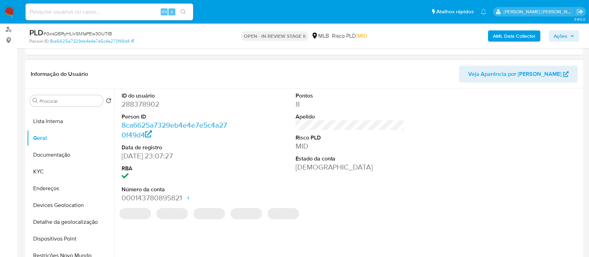
click at [145, 109] on dl "ID do usuário 288378902 Person ID 8ca6625a7329eb4e4e7e5c4a270f49d4 Data de regi…" at bounding box center [176, 147] width 109 height 111
click at [147, 105] on dd "288378902" at bounding box center [176, 104] width 109 height 10
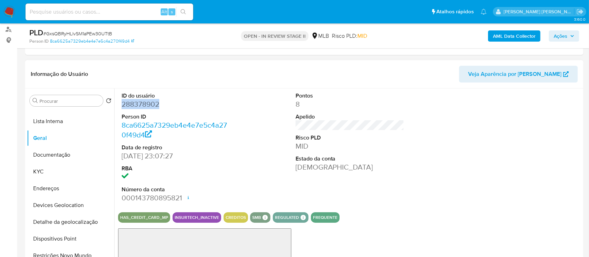
copy dd "288378902"
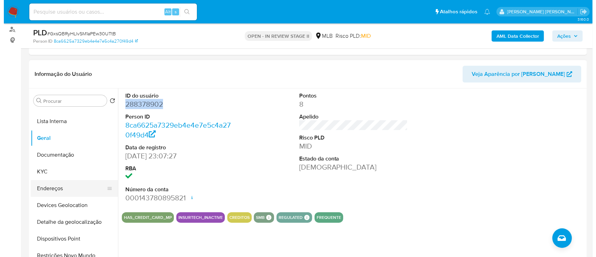
scroll to position [140, 0]
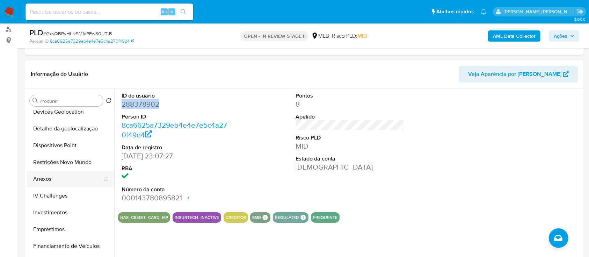
click at [49, 180] on button "Anexos" at bounding box center [68, 178] width 82 height 17
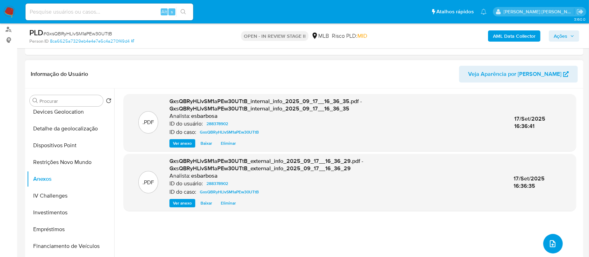
click at [549, 241] on icon "upload-file" at bounding box center [553, 243] width 8 height 8
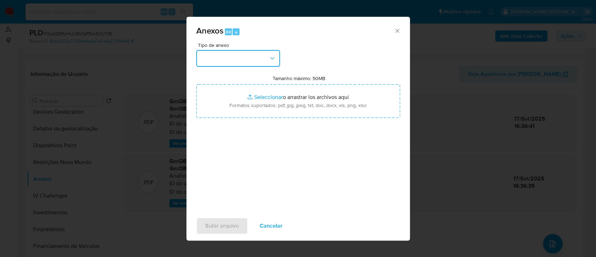
click at [252, 53] on button "button" at bounding box center [238, 58] width 84 height 17
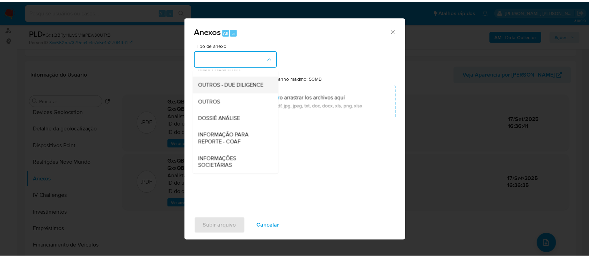
scroll to position [107, 0]
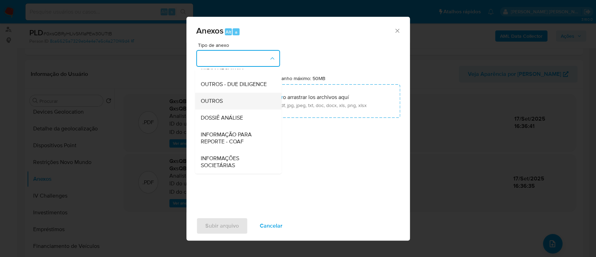
click at [210, 103] on span "OUTROS" at bounding box center [212, 100] width 22 height 7
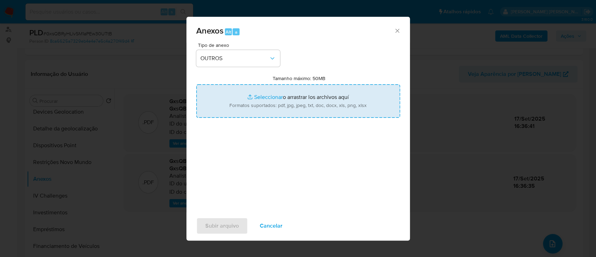
click at [271, 97] on input "Tamanho máximo: 50MB Seleccionar archivos" at bounding box center [298, 101] width 204 height 34
type input "C:\fakepath\SAR - XXXXX - CPF 49769661864 - [PERSON_NAME] [PERSON_NAME].pdf"
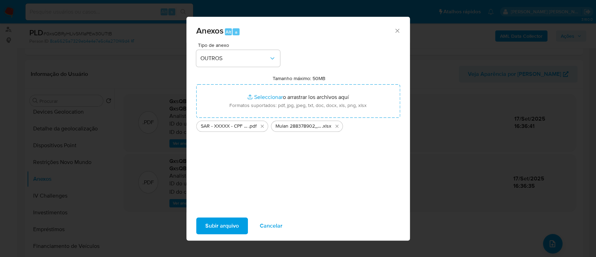
click at [217, 225] on span "Subir arquivo" at bounding box center [222, 225] width 34 height 15
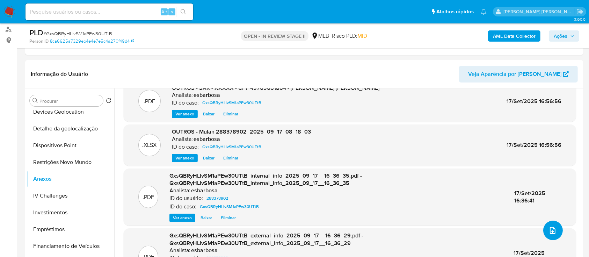
scroll to position [0, 0]
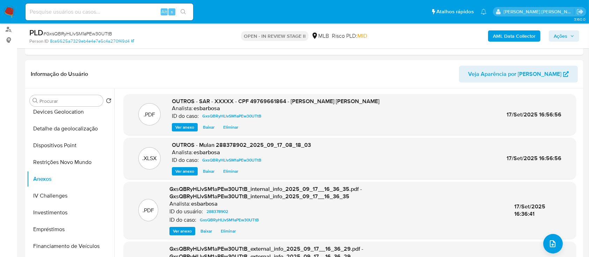
click at [564, 37] on span "Ações" at bounding box center [561, 35] width 14 height 11
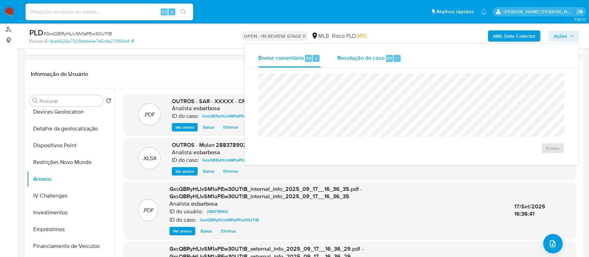
click at [359, 60] on span "Resolução do caso" at bounding box center [361, 58] width 47 height 8
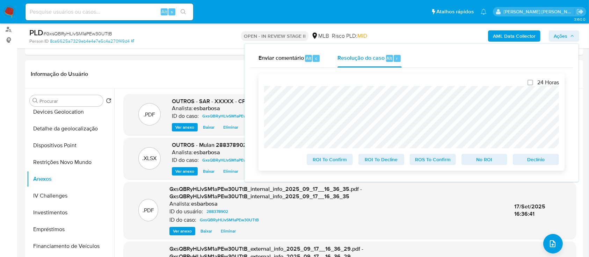
click at [436, 162] on span "ROS To Confirm" at bounding box center [433, 159] width 36 height 10
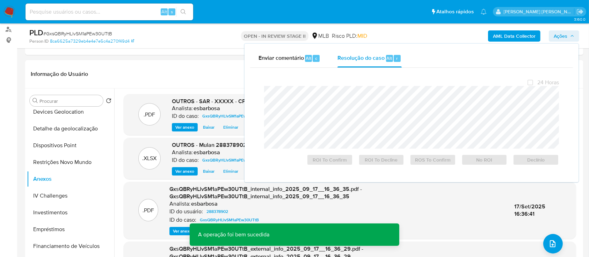
click at [95, 34] on span "# GxsQBRyHLlvSM1aPEw30UTtB" at bounding box center [77, 33] width 69 height 7
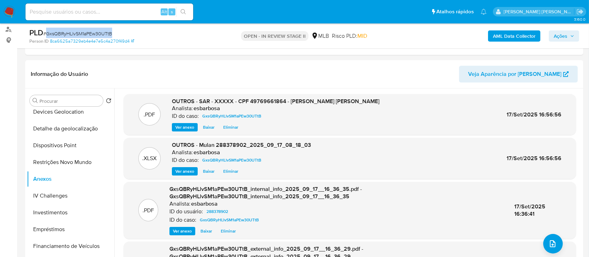
click at [95, 34] on span "# GxsQBRyHLlvSM1aPEw30UTtB" at bounding box center [77, 33] width 69 height 7
copy span "GxsQBRyHLlvSM1aPEw30UTtB"
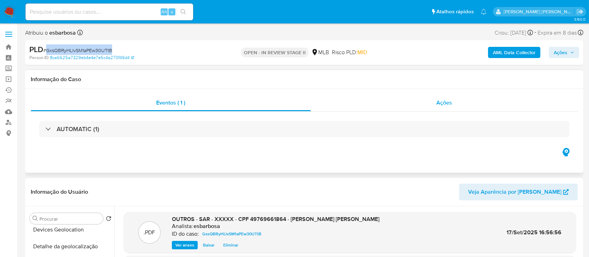
click at [338, 98] on div "Ações" at bounding box center [444, 102] width 267 height 17
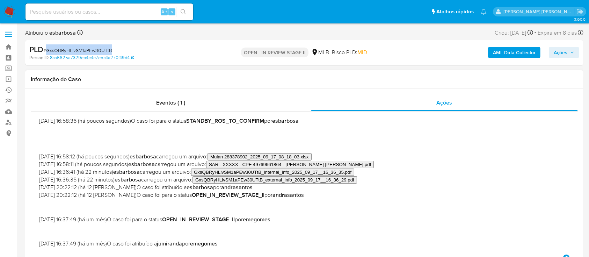
scroll to position [46, 0]
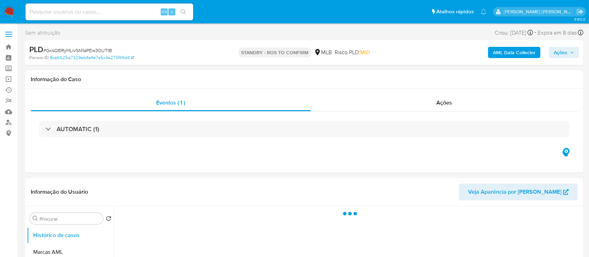
select select "10"
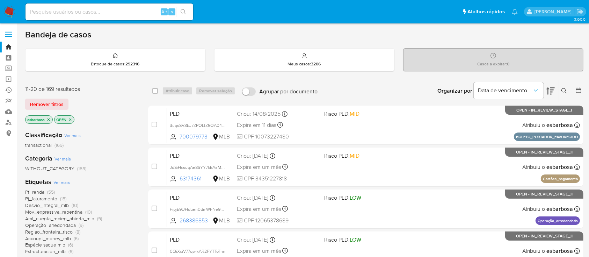
drag, startPoint x: 8, startPoint y: 8, endPoint x: 34, endPoint y: 12, distance: 26.1
click at [8, 9] on img at bounding box center [9, 12] width 12 height 12
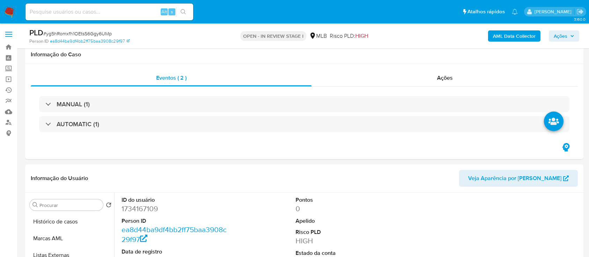
select select "10"
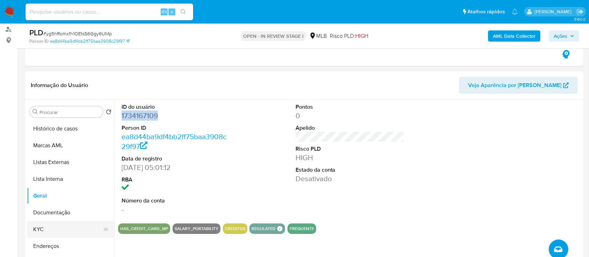
click at [49, 227] on button "KYC" at bounding box center [68, 229] width 82 height 17
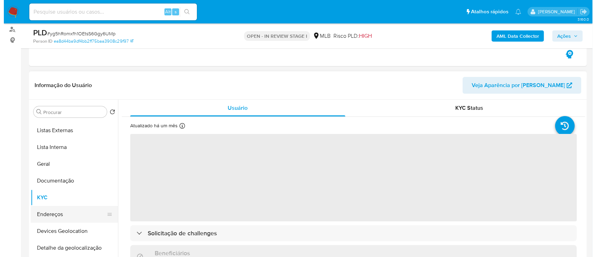
scroll to position [46, 0]
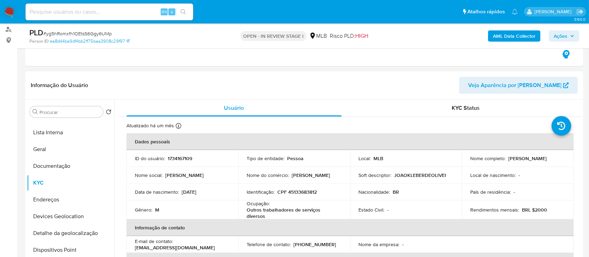
click at [294, 191] on p "CPF 45133683812" at bounding box center [296, 192] width 39 height 6
copy p "45133683812"
click at [499, 38] on b "AML Data Collector" at bounding box center [514, 35] width 43 height 11
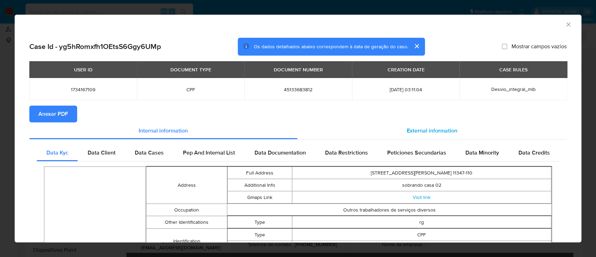
click at [409, 127] on span "External information" at bounding box center [432, 130] width 51 height 8
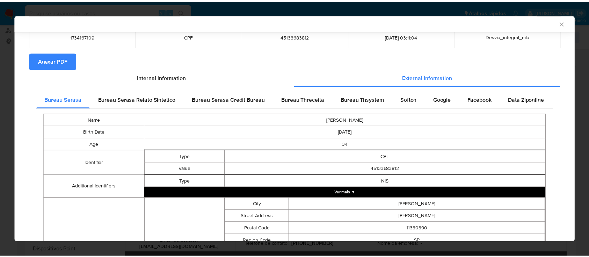
scroll to position [3, 0]
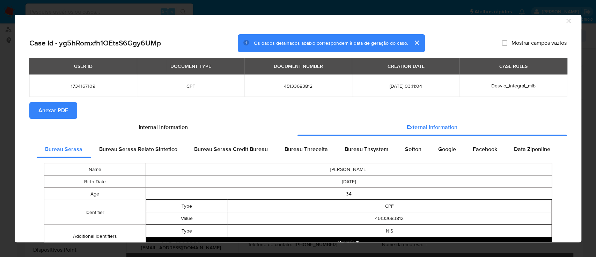
click at [65, 108] on span "Anexar PDF" at bounding box center [53, 110] width 30 height 15
click at [565, 22] on icon "Fechar a janela" at bounding box center [568, 20] width 7 height 7
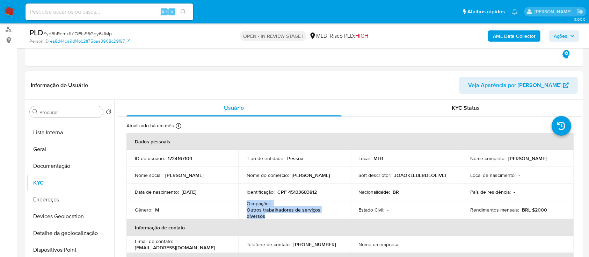
drag, startPoint x: 267, startPoint y: 217, endPoint x: 246, endPoint y: 205, distance: 23.6
click at [247, 205] on div "Ocupação : Outros trabalhadores de serviços diversos" at bounding box center [294, 209] width 95 height 19
copy div "Ocupação : Outros trabalhadores de serviços diversos"
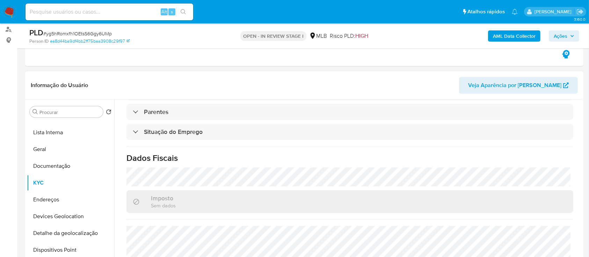
scroll to position [253, 0]
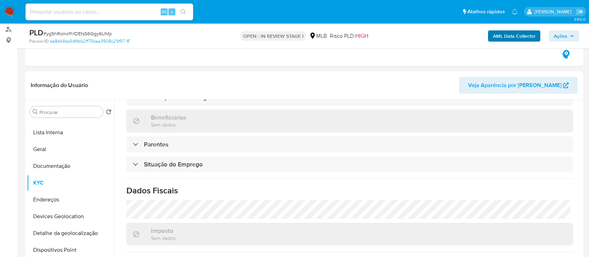
click at [558, 34] on span "Ações" at bounding box center [561, 35] width 14 height 11
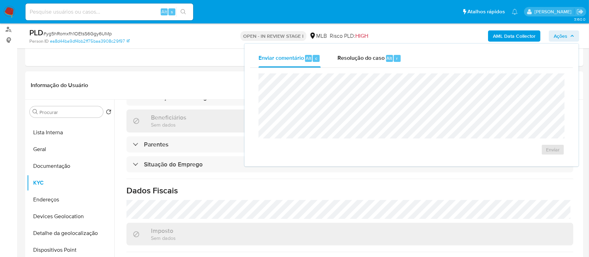
click at [363, 58] on span "Resolução do caso" at bounding box center [361, 58] width 47 height 8
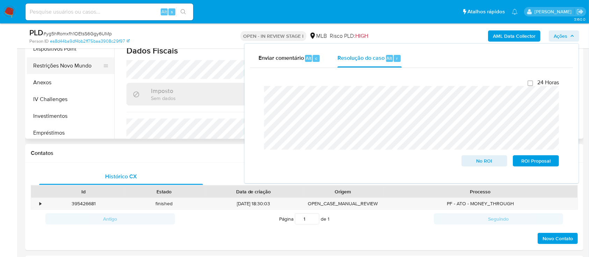
scroll to position [93, 0]
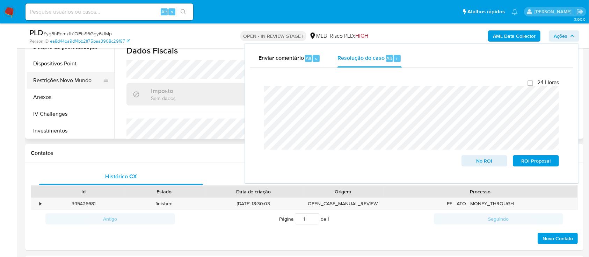
click at [66, 82] on button "Restrições Novo Mundo" at bounding box center [68, 80] width 82 height 17
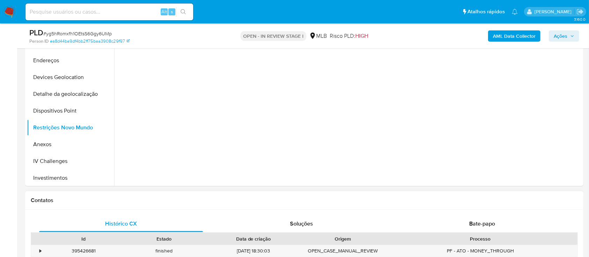
scroll to position [140, 0]
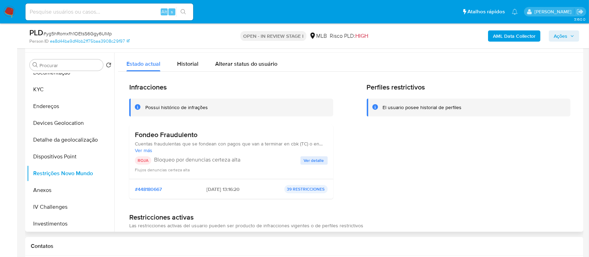
click at [315, 159] on span "Ver detalle" at bounding box center [314, 160] width 20 height 7
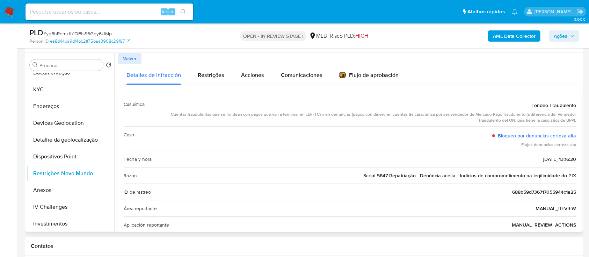
drag, startPoint x: 574, startPoint y: 106, endPoint x: 526, endPoint y: 105, distance: 48.2
click at [526, 105] on div "Casuística Fondeo Fraudulento Cuentas fraudulentas que se fondean con pagos que…" at bounding box center [350, 213] width 464 height 246
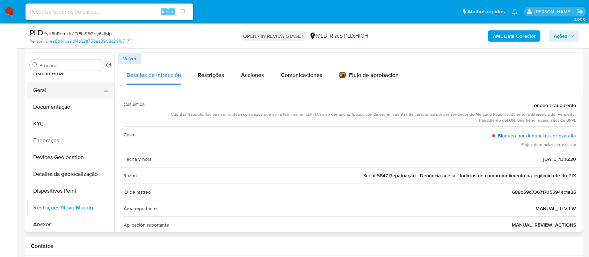
scroll to position [0, 0]
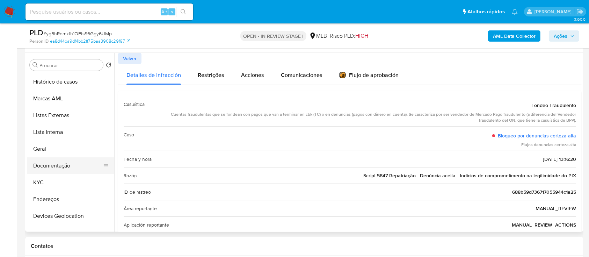
click at [62, 159] on button "Documentação" at bounding box center [68, 165] width 82 height 17
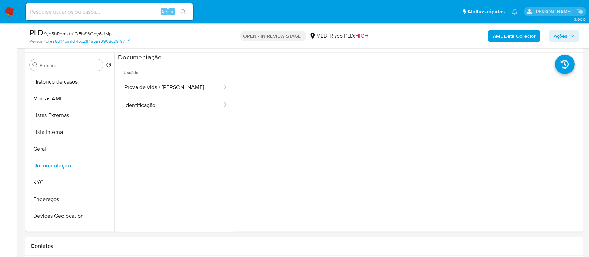
click at [79, 35] on span "# yg5hRomxfh1OEtsS6Ggy6UMp" at bounding box center [77, 33] width 68 height 7
copy span "yg5hRomxfh1OEtsS6Ggy6UMp"
click at [557, 34] on span "Ações" at bounding box center [561, 35] width 14 height 11
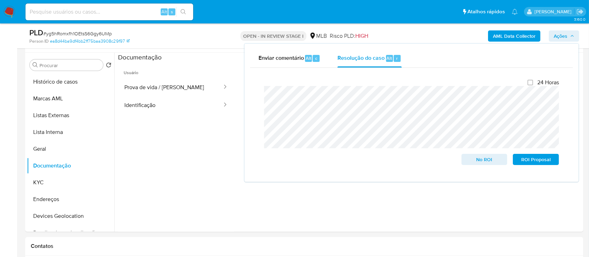
click at [253, 84] on div "Fechamento do caso 24 Horas No ROI ROI Proposal" at bounding box center [411, 122] width 323 height 108
drag, startPoint x: 147, startPoint y: 93, endPoint x: 156, endPoint y: 91, distance: 9.3
click at [147, 93] on button "Prova de vida / [PERSON_NAME]" at bounding box center [170, 87] width 105 height 18
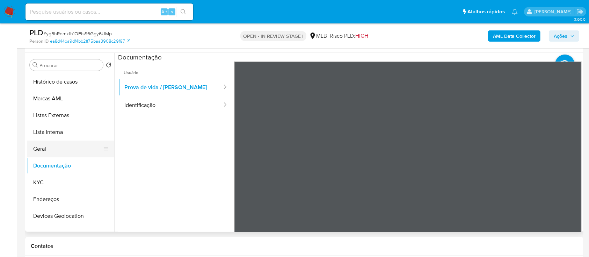
click at [49, 147] on button "Geral" at bounding box center [68, 148] width 82 height 17
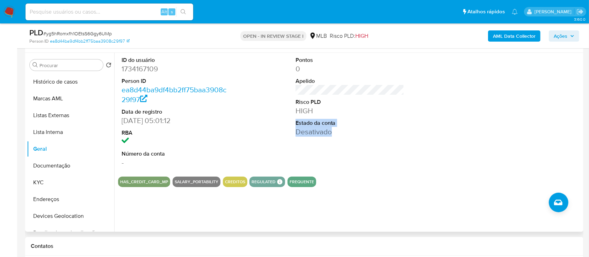
drag, startPoint x: 334, startPoint y: 133, endPoint x: 294, endPoint y: 124, distance: 40.7
click at [296, 124] on dl "Pontos 0 Apelido Risco PLD HIGH Estado da conta Desativado" at bounding box center [350, 96] width 109 height 80
click at [414, 108] on div "ID do usuário 1734167109 Person ID ea8d44ba9df4bb2ff75baa3908c29f97 Data de reg…" at bounding box center [350, 112] width 464 height 118
click at [143, 70] on dd "1734167109" at bounding box center [176, 69] width 109 height 10
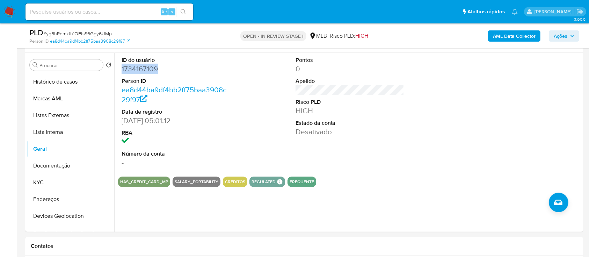
copy dd "1734167109"
click at [55, 179] on button "KYC" at bounding box center [68, 182] width 82 height 17
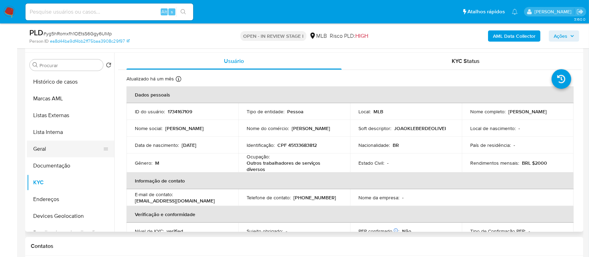
scroll to position [93, 0]
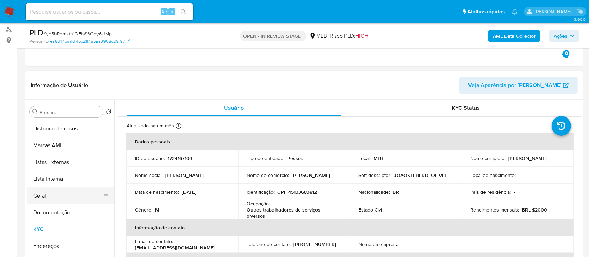
click at [51, 202] on button "Geral" at bounding box center [68, 195] width 82 height 17
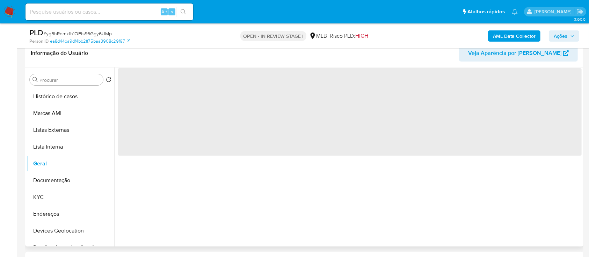
scroll to position [140, 0]
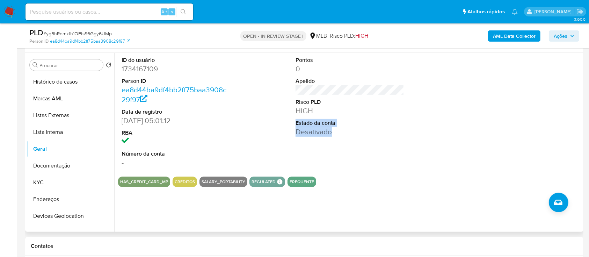
drag, startPoint x: 333, startPoint y: 137, endPoint x: 293, endPoint y: 124, distance: 41.8
click at [293, 124] on div "Pontos 0 Apelido Risco PLD HIGH Estado da conta Desativado" at bounding box center [350, 112] width 116 height 118
copy dl "Estado da conta Desativado"
drag, startPoint x: 38, startPoint y: 179, endPoint x: 44, endPoint y: 183, distance: 6.9
click at [39, 181] on button "KYC" at bounding box center [68, 182] width 82 height 17
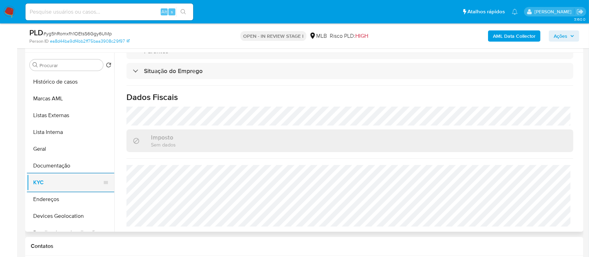
scroll to position [46, 0]
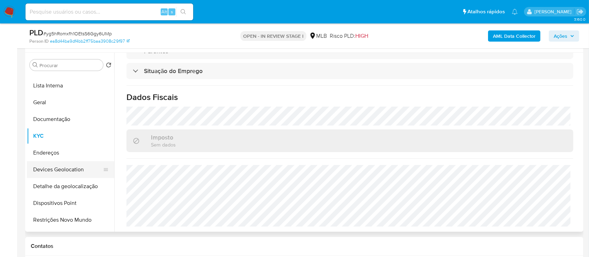
click at [82, 169] on button "Devices Geolocation" at bounding box center [68, 169] width 82 height 17
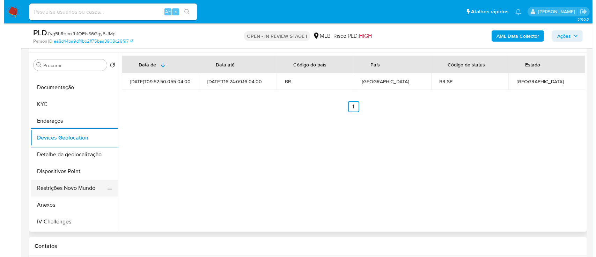
scroll to position [93, 0]
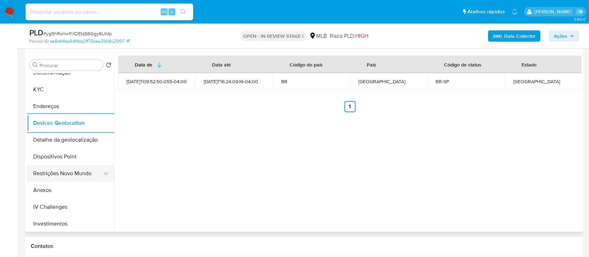
click at [70, 173] on button "Restrições Novo Mundo" at bounding box center [68, 173] width 82 height 17
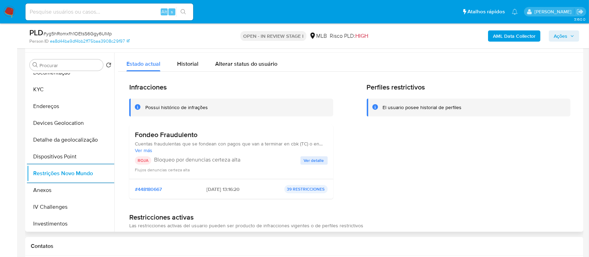
click at [313, 163] on span "Ver detalle" at bounding box center [314, 160] width 20 height 7
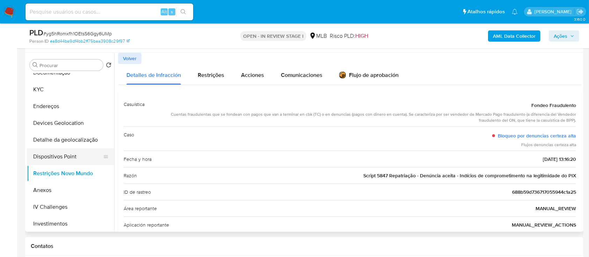
click at [67, 162] on button "Dispositivos Point" at bounding box center [68, 156] width 82 height 17
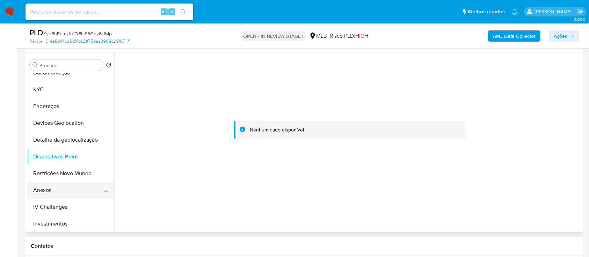
click at [64, 191] on button "Anexos" at bounding box center [68, 190] width 82 height 17
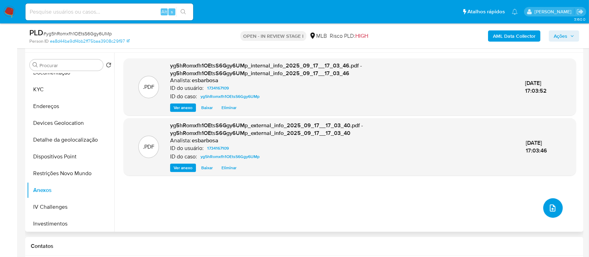
click at [553, 209] on icon "upload-file" at bounding box center [553, 208] width 8 height 8
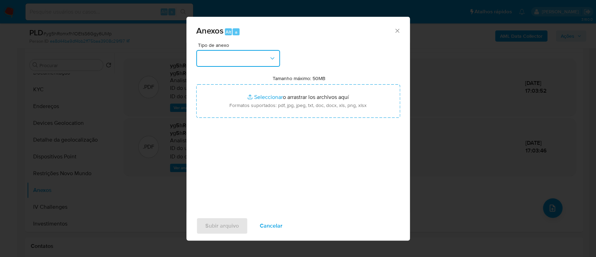
click at [234, 58] on button "button" at bounding box center [238, 58] width 84 height 17
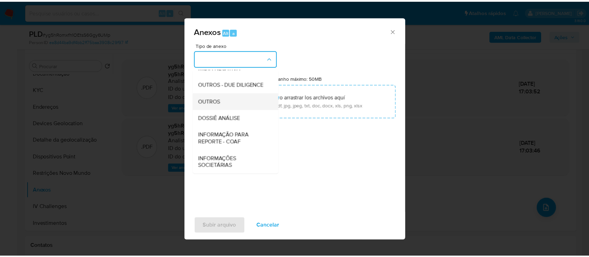
scroll to position [107, 0]
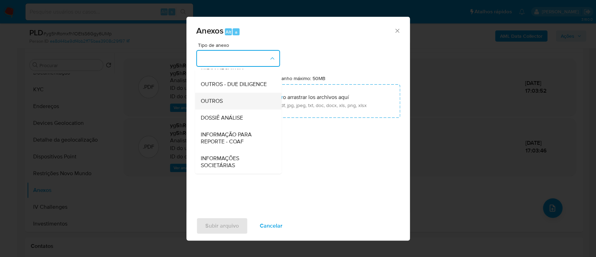
click at [216, 102] on span "OUTROS" at bounding box center [212, 100] width 22 height 7
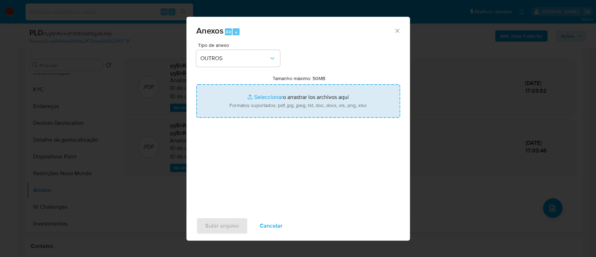
click at [263, 97] on input "Tamanho máximo: 50MB Seleccionar archivos" at bounding box center [298, 101] width 204 height 34
type input "C:\fakepath\Mulan 1734167109_2025_09_17_08_22_34.xlsx"
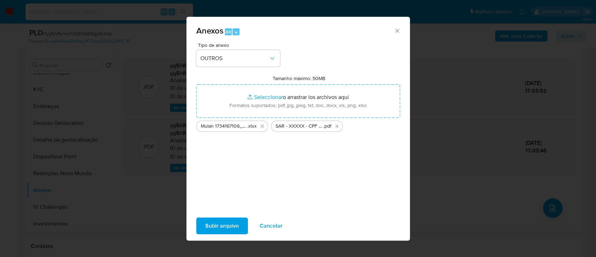
click at [226, 222] on span "Subir arquivo" at bounding box center [222, 225] width 34 height 15
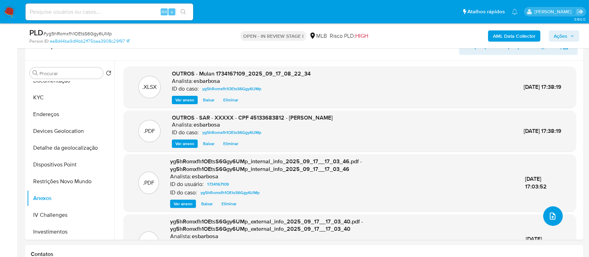
scroll to position [93, 0]
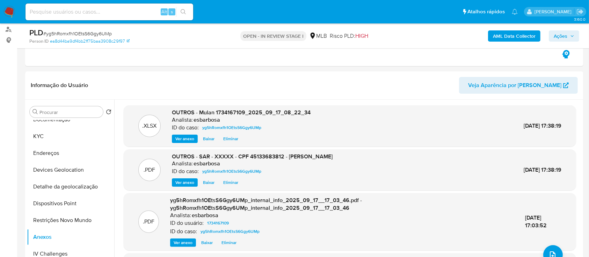
click at [560, 35] on span "Ações" at bounding box center [561, 35] width 14 height 11
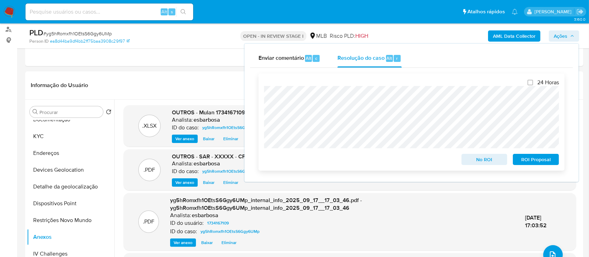
click at [531, 157] on span "ROI Proposal" at bounding box center [536, 159] width 36 height 10
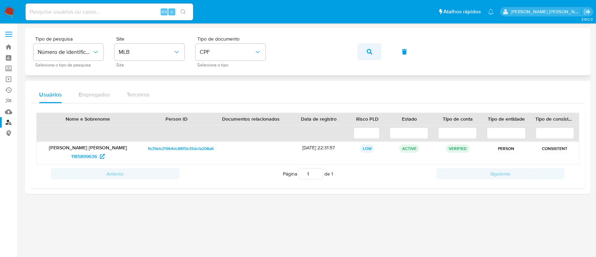
click at [372, 51] on icon "button" at bounding box center [370, 52] width 6 height 6
click at [81, 154] on span "550224109" at bounding box center [84, 156] width 25 height 11
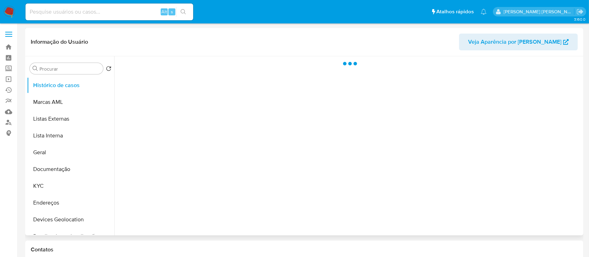
select select "10"
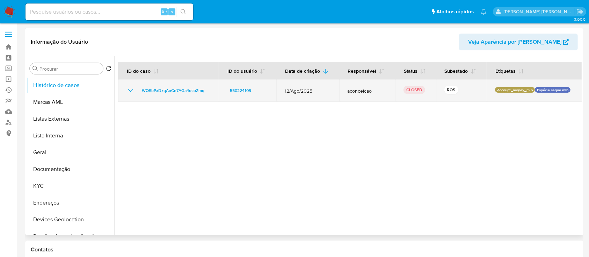
click at [130, 90] on icon "Mostrar/Ocultar" at bounding box center [130, 90] width 8 height 8
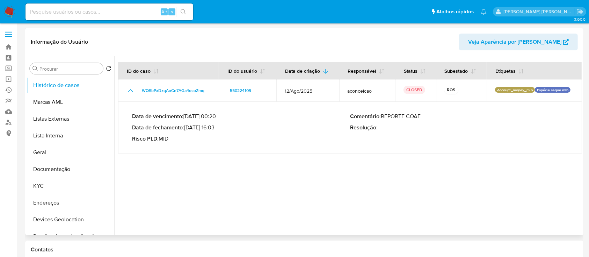
drag, startPoint x: 425, startPoint y: 116, endPoint x: 382, endPoint y: 116, distance: 42.6
click at [382, 116] on p "Comentário : REPORTE COAF" at bounding box center [459, 116] width 218 height 7
drag, startPoint x: 217, startPoint y: 127, endPoint x: 188, endPoint y: 127, distance: 29.7
click at [188, 127] on p "Data de fechamento : 08/09/2025 16:03" at bounding box center [241, 127] width 218 height 7
drag, startPoint x: 58, startPoint y: 173, endPoint x: 62, endPoint y: 172, distance: 4.4
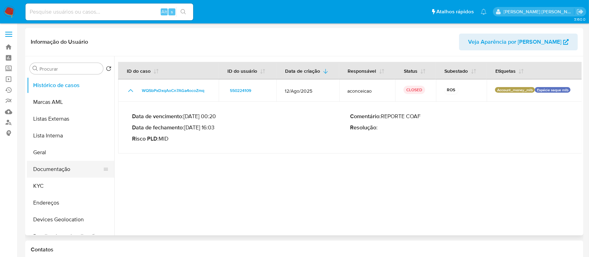
click at [58, 173] on button "Documentação" at bounding box center [68, 169] width 82 height 17
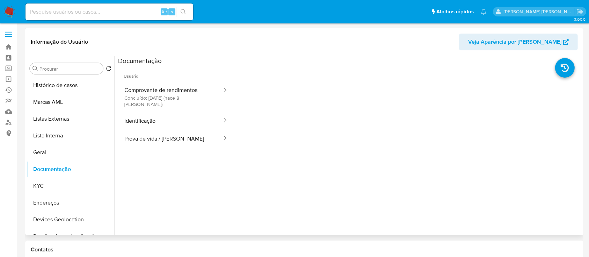
click at [159, 85] on button "Comprovante de rendimentos Concluído: 09/09/2025 (hace 8 días)" at bounding box center [170, 97] width 105 height 30
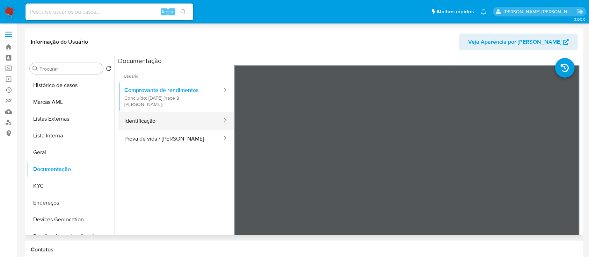
click at [159, 115] on button "Identificação" at bounding box center [170, 121] width 105 height 18
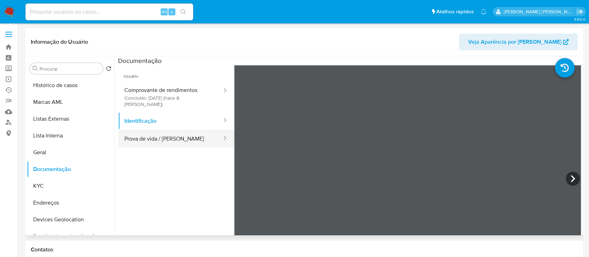
click at [137, 137] on button "Prova de vida / Selfie" at bounding box center [170, 139] width 105 height 18
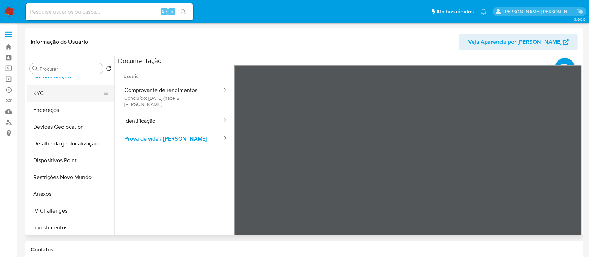
scroll to position [93, 0]
click at [60, 194] on button "Anexos" at bounding box center [68, 193] width 82 height 17
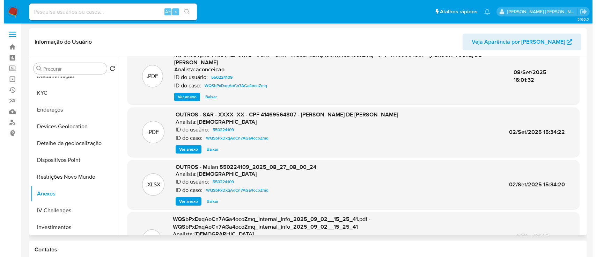
scroll to position [0, 0]
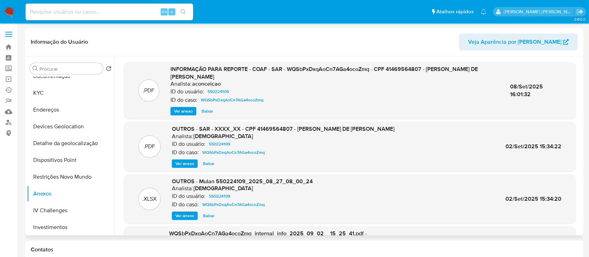
click at [187, 111] on span "Ver anexo" at bounding box center [183, 111] width 19 height 7
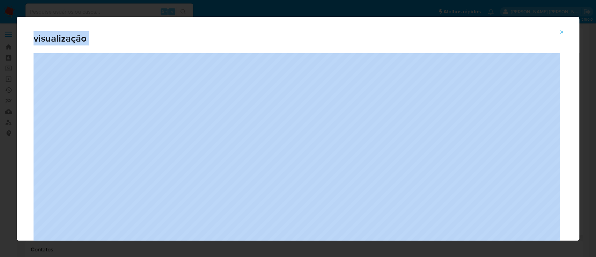
drag, startPoint x: 288, startPoint y: 68, endPoint x: 304, endPoint y: 67, distance: 15.8
click at [275, 62] on div ".PDF INFORMAÇÃO PARA REPORTE - COAF - SAR - WQSbPxDxqAoCn7AGa4ocoZmq - CPF 4146…" at bounding box center [350, 90] width 452 height 57
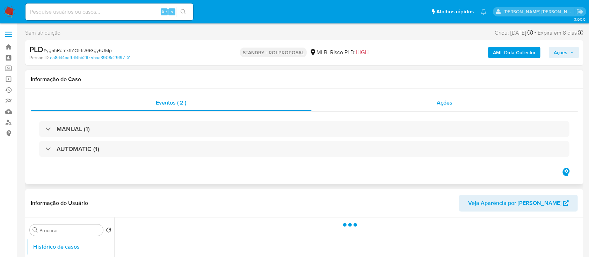
click at [347, 108] on div "Ações" at bounding box center [445, 102] width 266 height 17
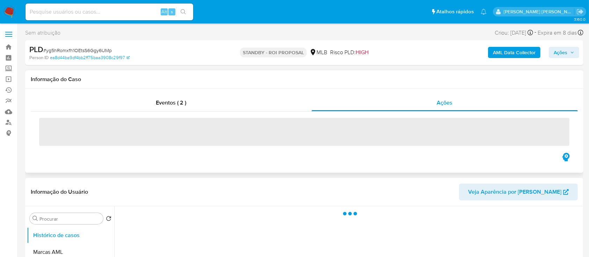
select select "10"
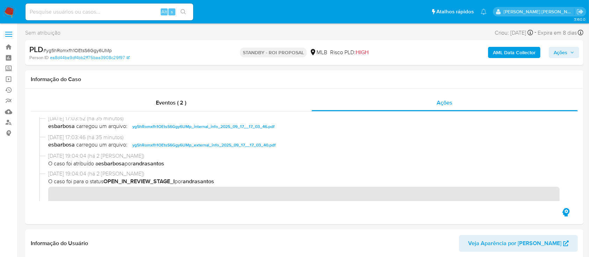
scroll to position [46, 0]
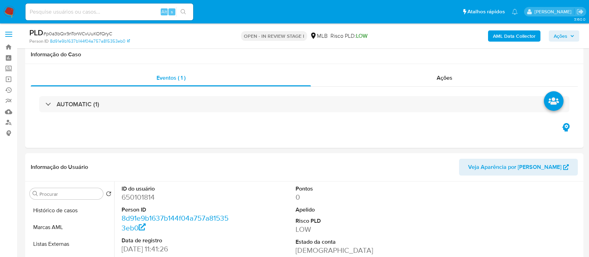
select select "10"
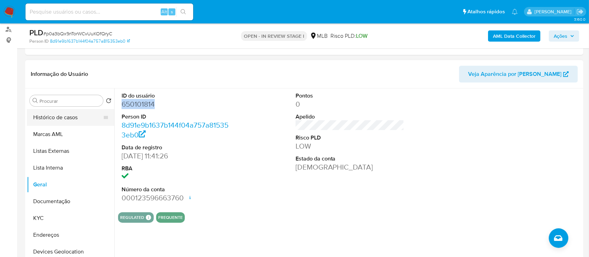
click at [70, 118] on button "Histórico de casos" at bounding box center [68, 117] width 82 height 17
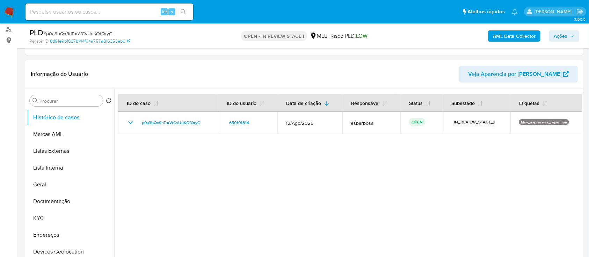
click at [99, 32] on span "# p0a3bQx9nTorWCvUuKOfQryC" at bounding box center [77, 33] width 69 height 7
copy span "p0a3bQx9nTorWCvUuKOfQryC"
click at [56, 210] on button "KYC" at bounding box center [68, 218] width 82 height 17
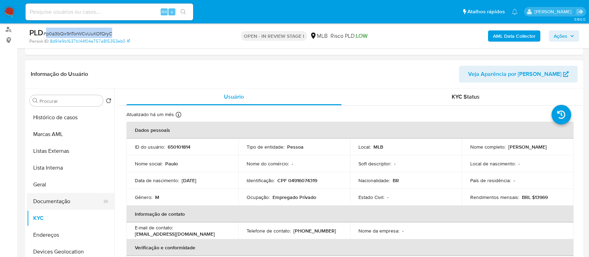
click at [60, 197] on button "Documentação" at bounding box center [68, 201] width 82 height 17
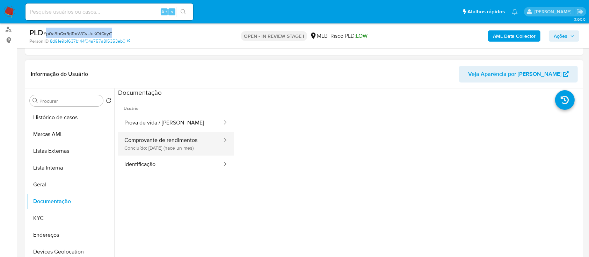
click at [161, 136] on button "Comprovante de rendimentos Concluído: [DATE] (hace un mes)" at bounding box center [170, 144] width 105 height 24
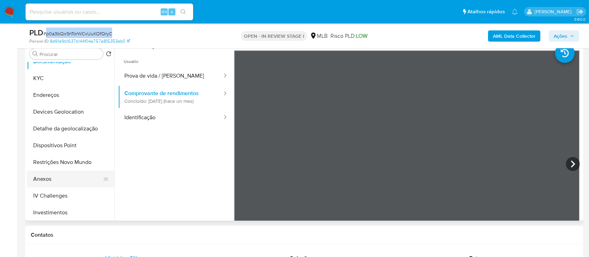
click at [53, 177] on button "Anexos" at bounding box center [68, 178] width 82 height 17
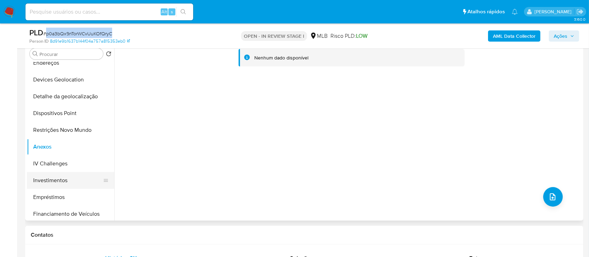
scroll to position [140, 0]
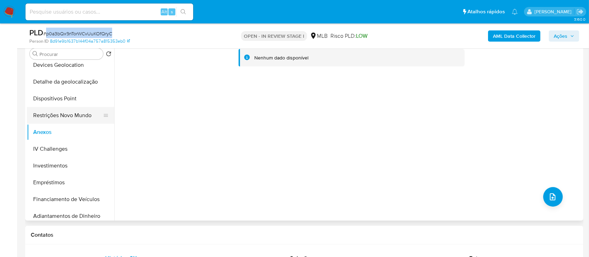
click at [61, 116] on button "Restrições Novo Mundo" at bounding box center [68, 115] width 82 height 17
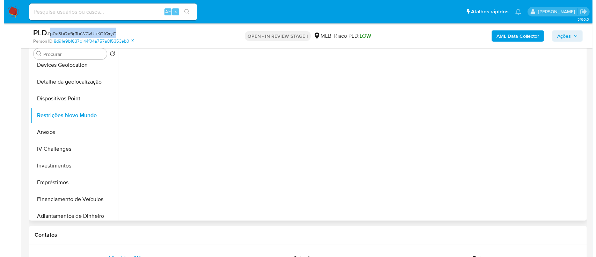
scroll to position [93, 0]
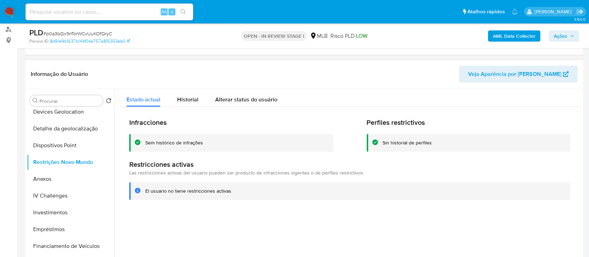
click at [187, 142] on div "Sem histórico de infrações" at bounding box center [174, 142] width 58 height 7
click at [500, 38] on b "AML Data Collector" at bounding box center [514, 35] width 43 height 11
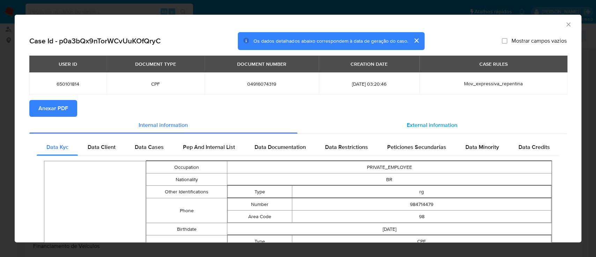
click at [416, 126] on span "External information" at bounding box center [432, 125] width 51 height 8
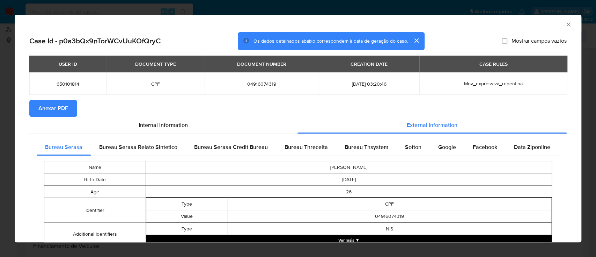
click at [48, 107] on span "Anexar PDF" at bounding box center [53, 108] width 30 height 15
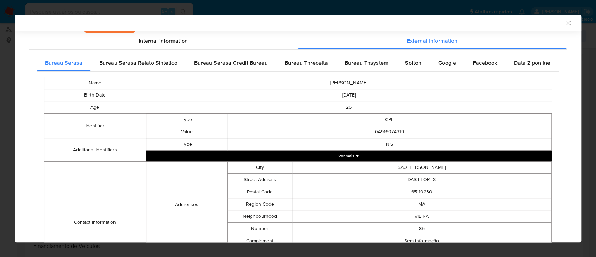
scroll to position [46, 0]
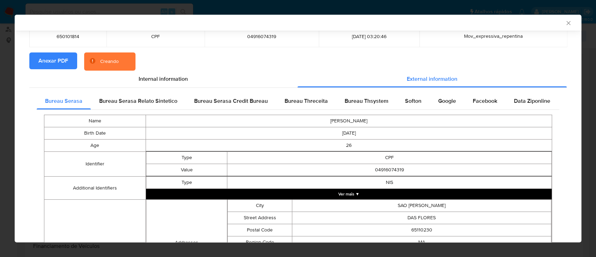
click at [384, 169] on td "04916074319" at bounding box center [389, 170] width 325 height 12
copy td "04916074319"
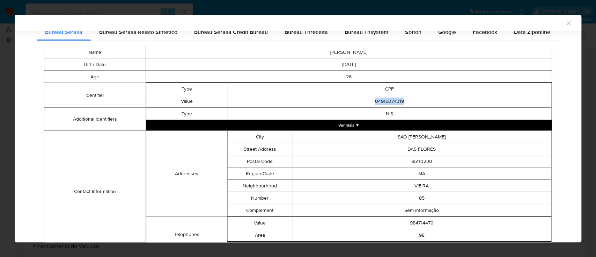
scroll to position [45, 0]
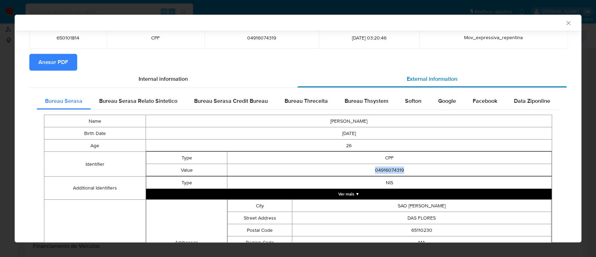
drag, startPoint x: 426, startPoint y: 80, endPoint x: 420, endPoint y: 80, distance: 6.3
click at [426, 79] on span "External information" at bounding box center [432, 79] width 51 height 8
click at [372, 103] on span "Bureau Thsystem" at bounding box center [367, 101] width 44 height 8
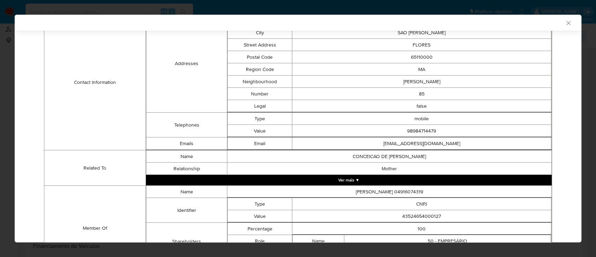
scroll to position [283, 0]
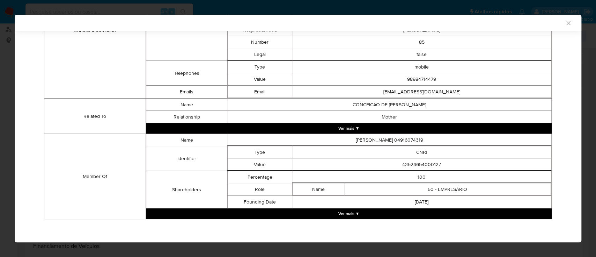
click at [424, 162] on td "43524654000127" at bounding box center [421, 164] width 259 height 12
copy td "43524654000127"
click at [361, 214] on button "Ver mais ▼" at bounding box center [349, 213] width 406 height 10
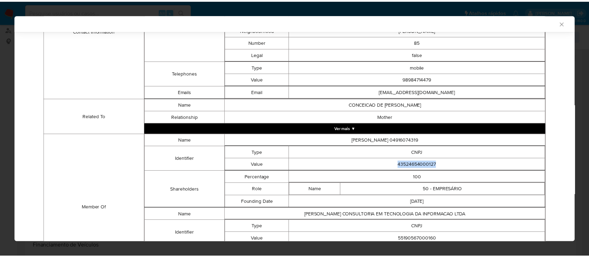
scroll to position [330, 0]
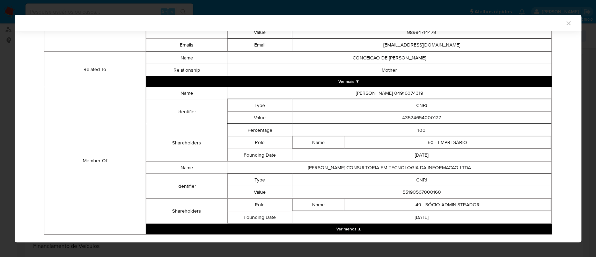
click at [425, 188] on td "55190567000160" at bounding box center [421, 192] width 259 height 12
copy td "55190567000160"
drag, startPoint x: 562, startPoint y: 21, endPoint x: 536, endPoint y: 35, distance: 29.4
click at [565, 20] on icon "Fechar a janela" at bounding box center [568, 23] width 7 height 7
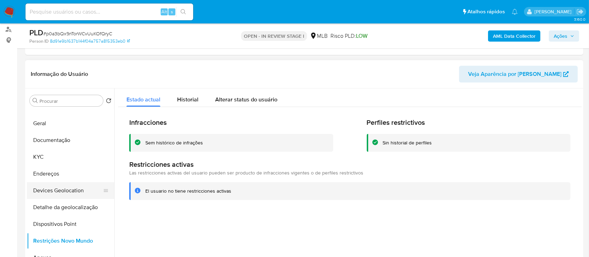
scroll to position [46, 0]
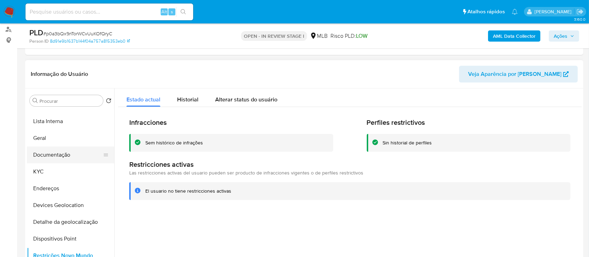
click at [57, 157] on button "Documentação" at bounding box center [68, 154] width 82 height 17
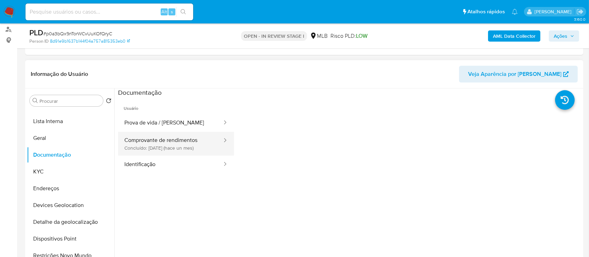
click at [137, 142] on button "Comprovante de rendimentos Concluído: 20/08/2025 (hace un mes)" at bounding box center [170, 144] width 105 height 24
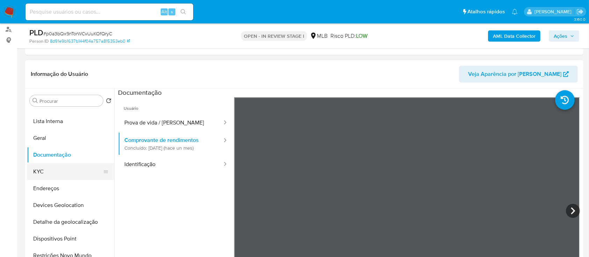
click at [45, 168] on button "KYC" at bounding box center [68, 171] width 82 height 17
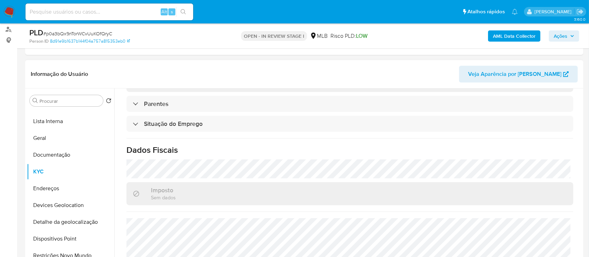
scroll to position [297, 0]
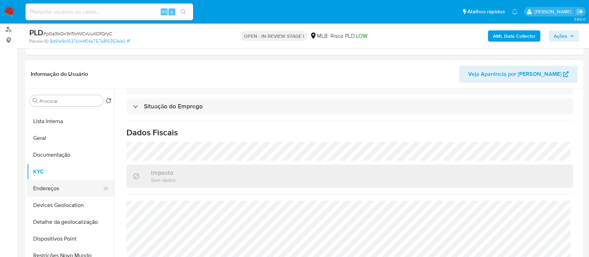
click at [63, 184] on button "Endereços" at bounding box center [68, 188] width 82 height 17
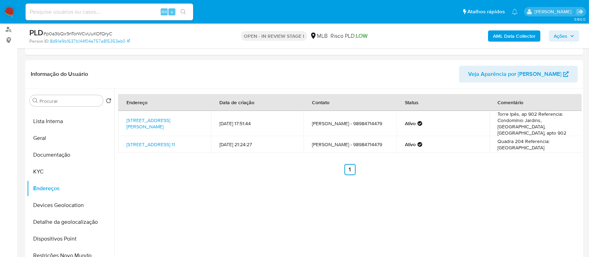
click at [556, 32] on span "Ações" at bounding box center [561, 35] width 14 height 11
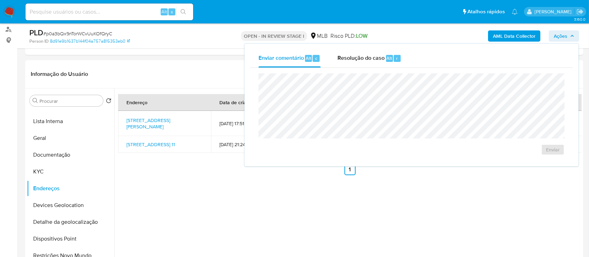
drag, startPoint x: 362, startPoint y: 60, endPoint x: 362, endPoint y: 68, distance: 8.0
click at [362, 62] on div "Resolução do caso Alt r" at bounding box center [370, 58] width 64 height 18
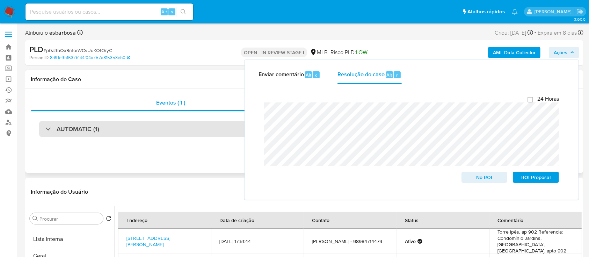
click at [132, 126] on div "AUTOMATIC (1)" at bounding box center [304, 129] width 530 height 16
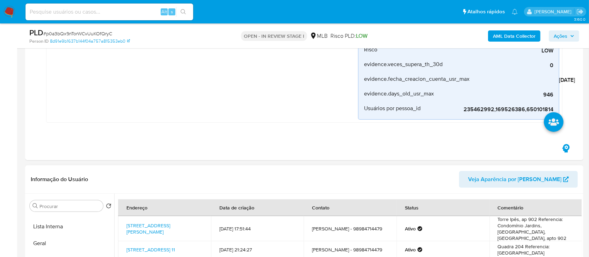
scroll to position [233, 0]
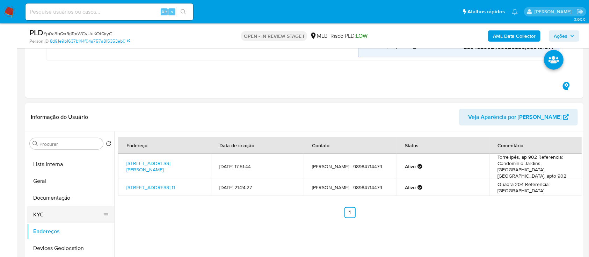
click at [60, 212] on button "KYC" at bounding box center [68, 214] width 82 height 17
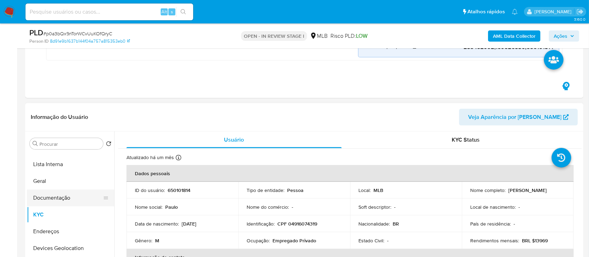
scroll to position [0, 0]
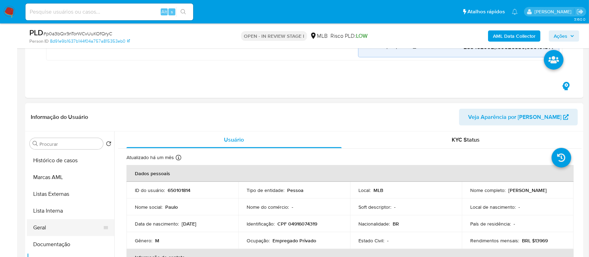
click at [53, 227] on button "Geral" at bounding box center [68, 227] width 82 height 17
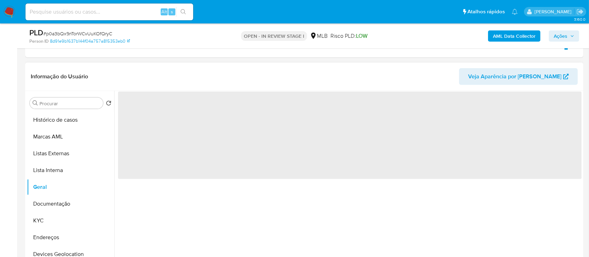
scroll to position [280, 0]
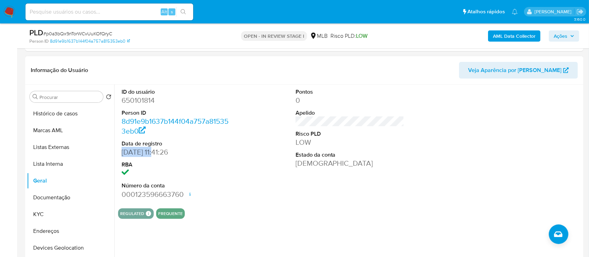
drag, startPoint x: 157, startPoint y: 153, endPoint x: 121, endPoint y: 153, distance: 35.6
click at [121, 153] on div "ID do usuário 650101814 Person ID 8d91e9b1637b144f04a757a815353eb0 Data de regi…" at bounding box center [176, 144] width 116 height 118
copy dd "31/12/2022"
click at [555, 37] on span "Ações" at bounding box center [561, 35] width 14 height 11
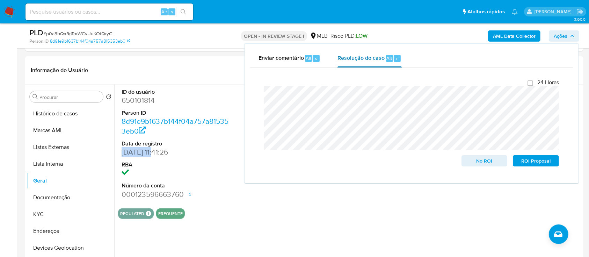
click at [364, 59] on span "Resolução do caso" at bounding box center [361, 58] width 47 height 8
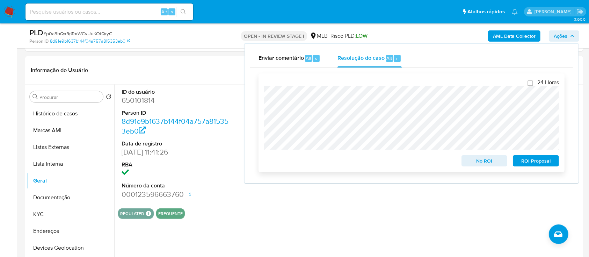
click at [260, 80] on div "24 Horas No ROI ROI Proposal" at bounding box center [412, 122] width 306 height 99
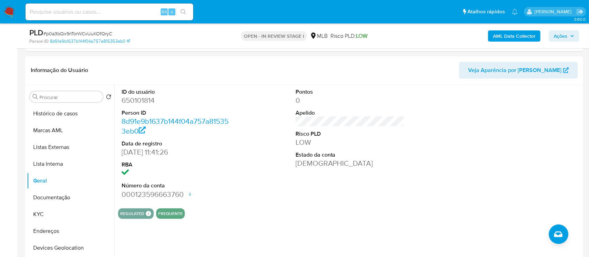
click at [556, 36] on span "Ações" at bounding box center [561, 35] width 14 height 11
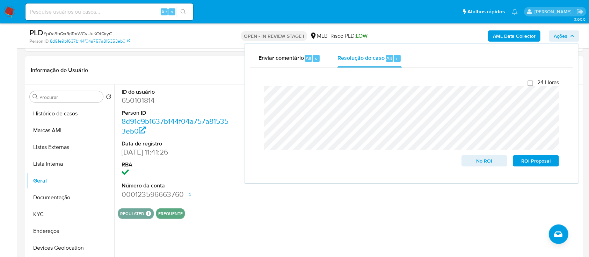
click at [210, 165] on dt "RBA" at bounding box center [176, 165] width 109 height 8
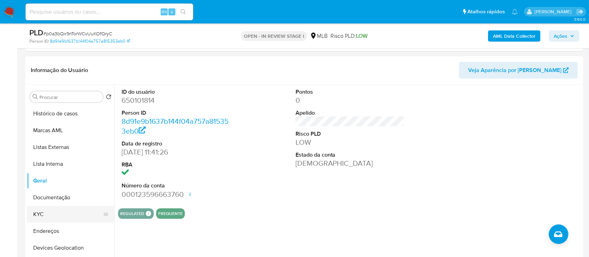
click at [52, 212] on button "KYC" at bounding box center [68, 214] width 82 height 17
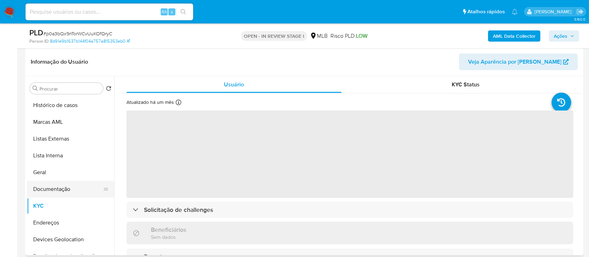
scroll to position [46, 0]
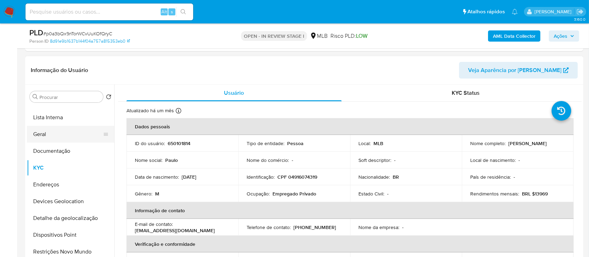
click at [51, 126] on button "Geral" at bounding box center [68, 134] width 82 height 17
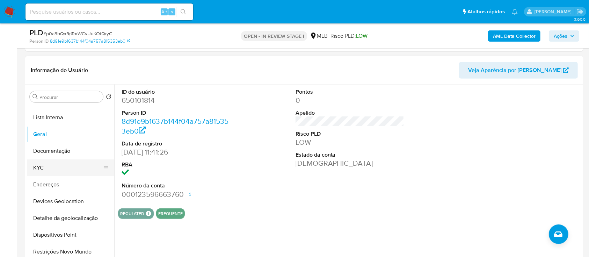
click at [64, 169] on button "KYC" at bounding box center [68, 167] width 82 height 17
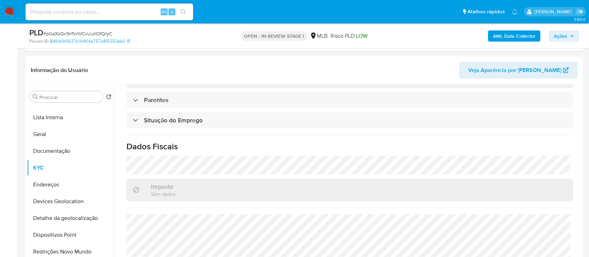
scroll to position [297, 0]
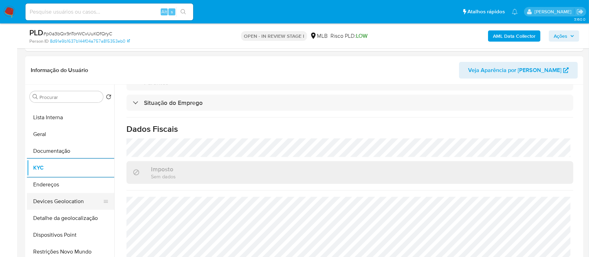
click at [70, 204] on button "Devices Geolocation" at bounding box center [68, 201] width 82 height 17
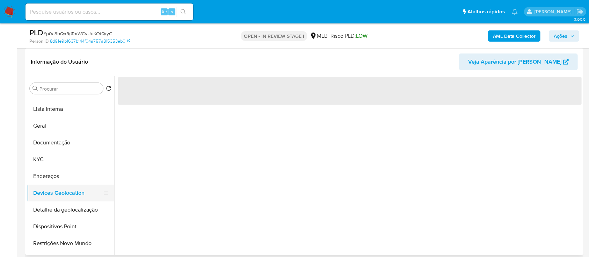
scroll to position [0, 0]
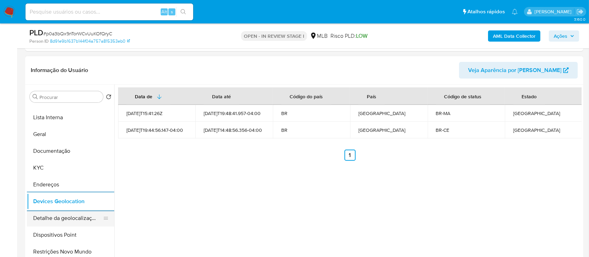
click at [81, 219] on button "Detalhe da geolocalização" at bounding box center [68, 218] width 82 height 17
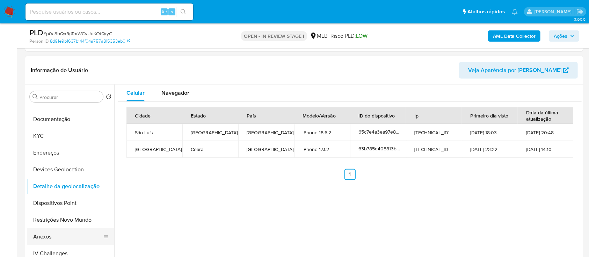
scroll to position [93, 0]
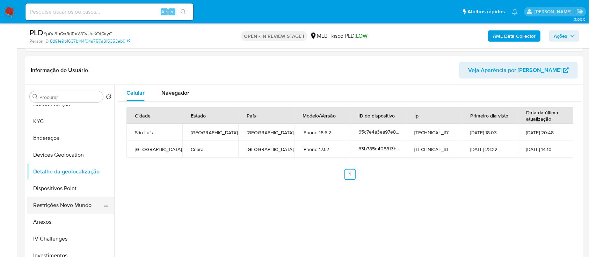
click at [67, 205] on button "Restrições Novo Mundo" at bounding box center [68, 205] width 82 height 17
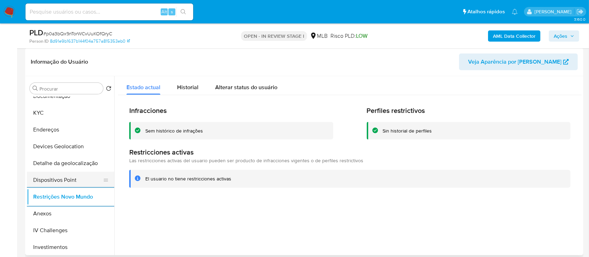
click at [74, 183] on button "Dispositivos Point" at bounding box center [68, 180] width 82 height 17
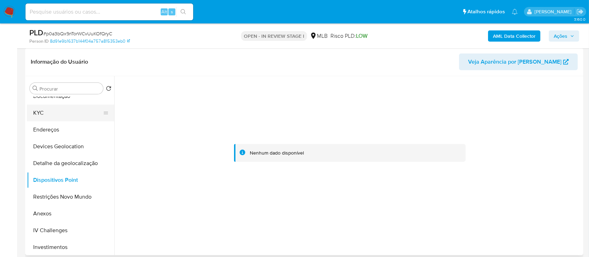
click at [67, 114] on button "KYC" at bounding box center [68, 112] width 82 height 17
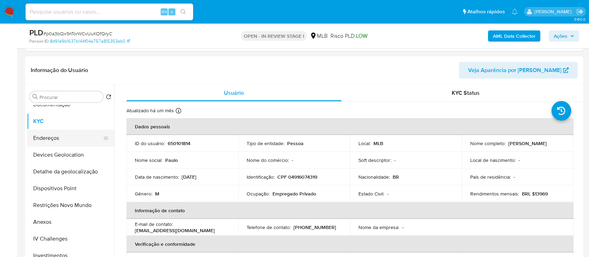
click at [65, 128] on button "KYC" at bounding box center [70, 121] width 87 height 17
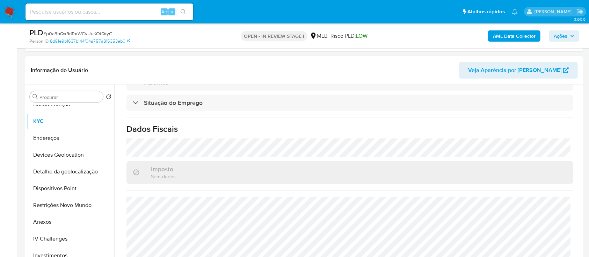
scroll to position [64, 0]
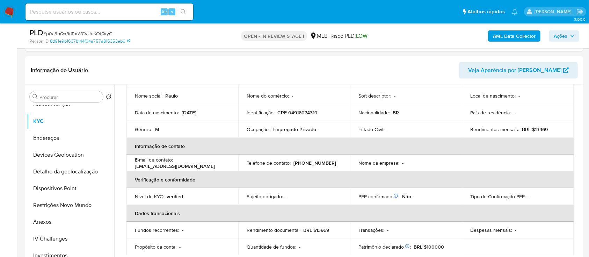
click at [307, 113] on p "CPF 04916074319" at bounding box center [297, 112] width 40 height 6
copy p "04916074319"
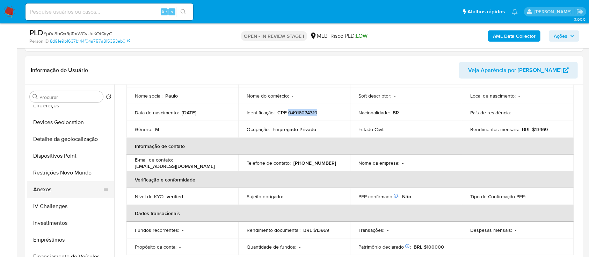
scroll to position [140, 0]
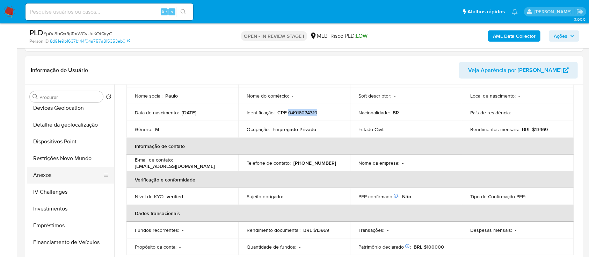
click at [53, 176] on button "Anexos" at bounding box center [68, 175] width 82 height 17
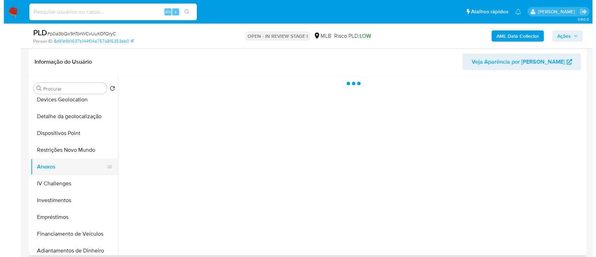
scroll to position [0, 0]
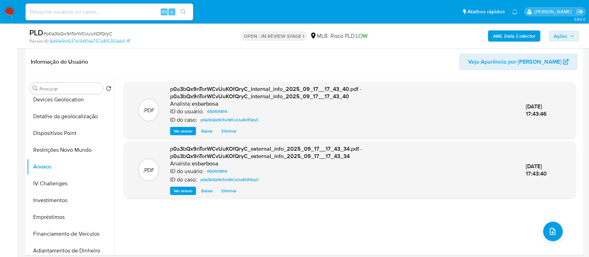
click at [555, 36] on span "Ações" at bounding box center [561, 35] width 14 height 11
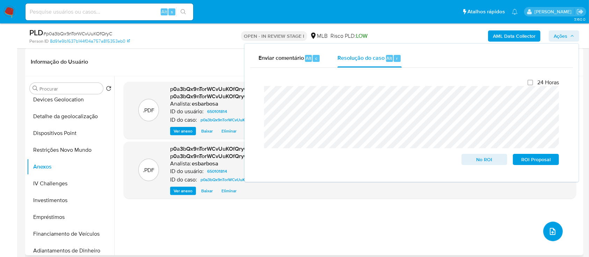
click at [552, 231] on icon "upload-file" at bounding box center [553, 231] width 6 height 7
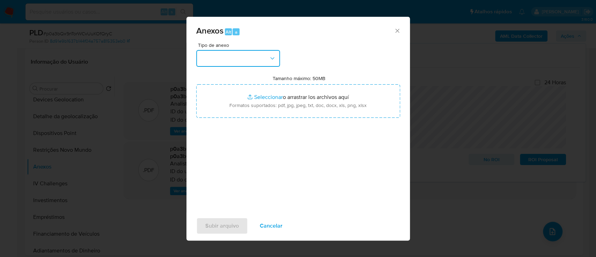
click at [232, 57] on button "button" at bounding box center [238, 58] width 84 height 17
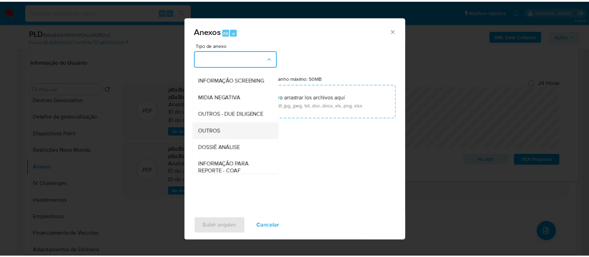
scroll to position [107, 0]
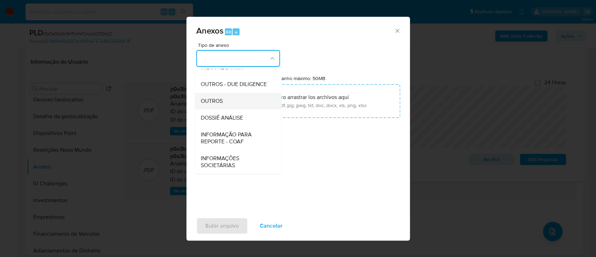
click at [219, 101] on span "OUTROS" at bounding box center [212, 100] width 22 height 7
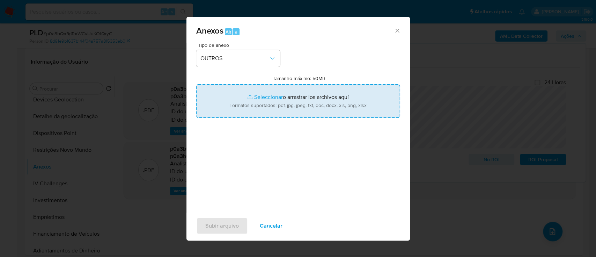
click at [260, 99] on input "Tamanho máximo: 50MB Seleccionar archivos" at bounding box center [298, 101] width 204 height 34
type input "C:\fakepath\Mulan 650101814_2025_09_17_08_22_45.xlsx"
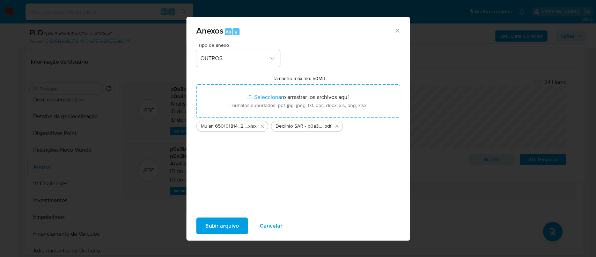
drag, startPoint x: 260, startPoint y: 98, endPoint x: 226, endPoint y: 225, distance: 131.5
click at [226, 225] on span "Subir arquivo" at bounding box center [222, 225] width 34 height 15
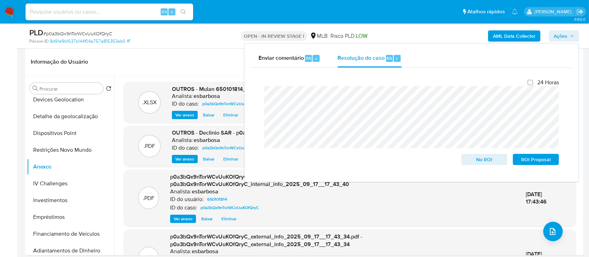
click at [498, 160] on span "No ROI" at bounding box center [484, 159] width 36 height 10
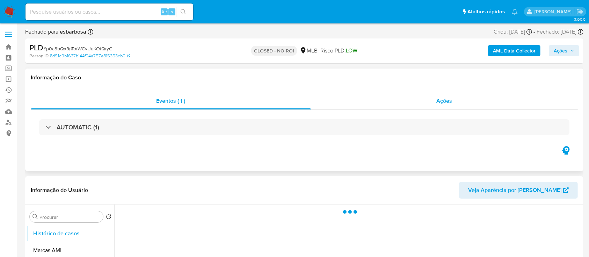
click at [372, 103] on div "Ações" at bounding box center [444, 101] width 267 height 17
select select "10"
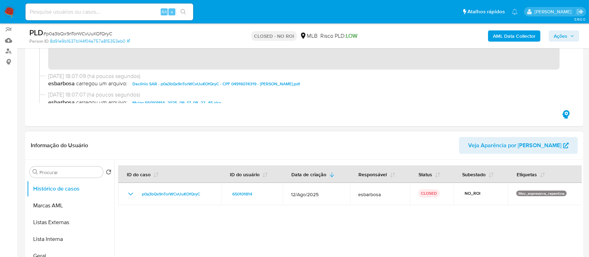
scroll to position [140, 0]
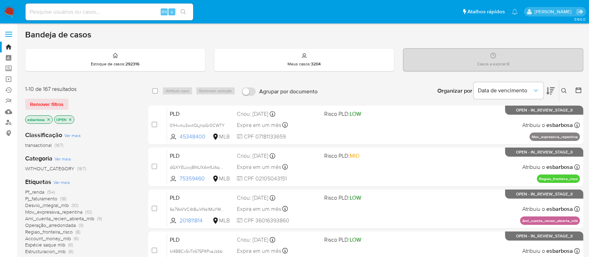
click at [10, 12] on img at bounding box center [9, 12] width 12 height 12
click at [8, 9] on img at bounding box center [9, 12] width 12 height 12
click at [553, 89] on icon at bounding box center [550, 90] width 8 height 7
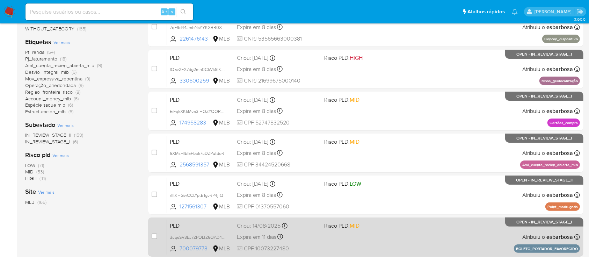
scroll to position [186, 0]
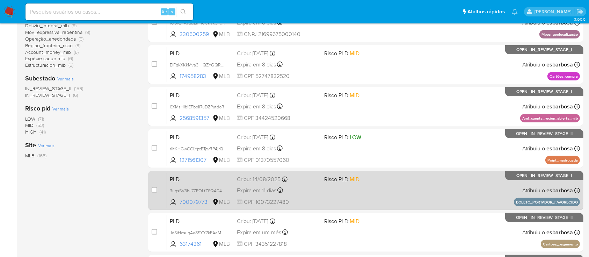
click at [387, 191] on div "PLD 3uqsSV3bJ7ZPOLtZ6QA04gnZ 700079773 MLB Risco PLD: MID Criou: 14/08/2025 Cri…" at bounding box center [373, 190] width 413 height 35
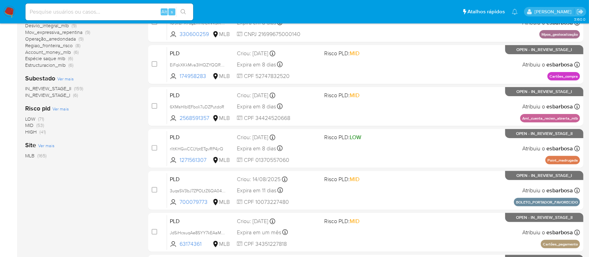
click at [11, 11] on img at bounding box center [9, 12] width 12 height 12
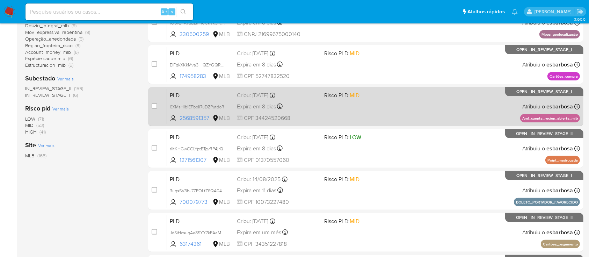
scroll to position [88, 0]
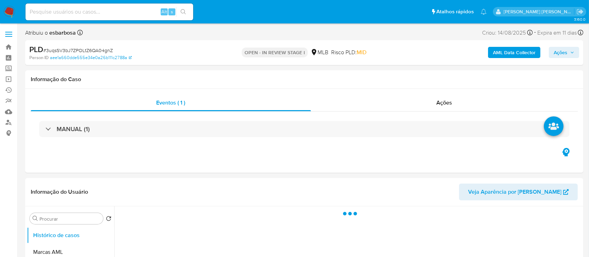
select select "10"
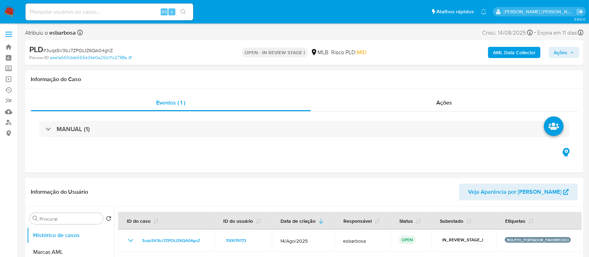
click at [103, 51] on span "# 3uqsSV3bJ7ZPOLtZ6QA04gnZ" at bounding box center [78, 50] width 70 height 7
copy span "3uqsSV3bJ7ZPOLtZ6QA04gnZ"
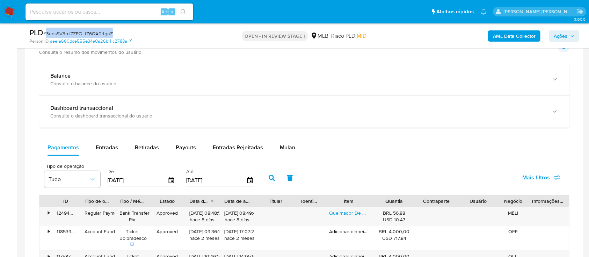
scroll to position [512, 0]
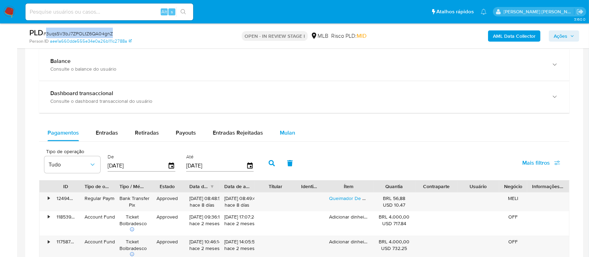
click at [284, 132] on span "Mulan" at bounding box center [287, 133] width 15 height 8
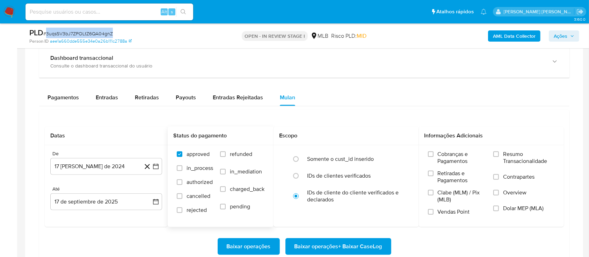
scroll to position [605, 0]
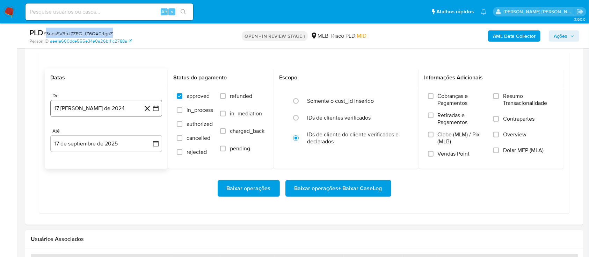
click at [122, 108] on button "17 de agosto de 2024" at bounding box center [106, 108] width 112 height 17
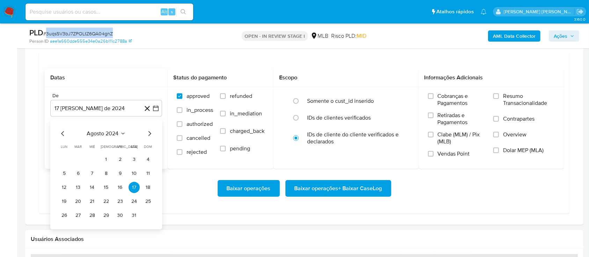
click at [106, 130] on span "agosto 2024" at bounding box center [103, 133] width 32 height 7
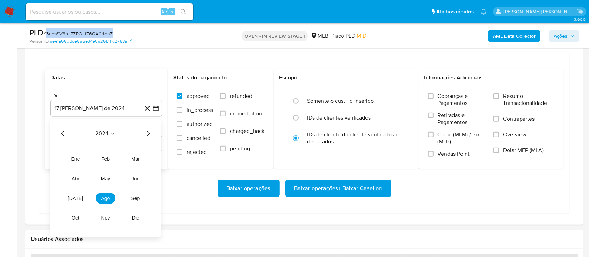
click at [146, 133] on icon "Año siguiente" at bounding box center [148, 133] width 8 height 8
click at [71, 197] on button "jul" at bounding box center [76, 198] width 20 height 11
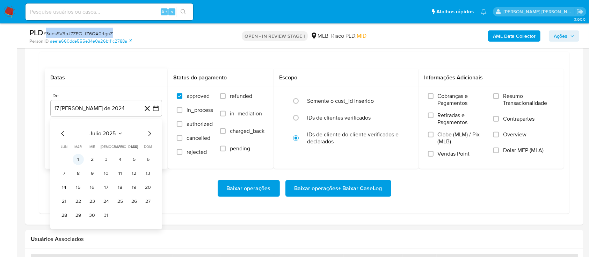
click at [78, 160] on button "1" at bounding box center [78, 159] width 11 height 11
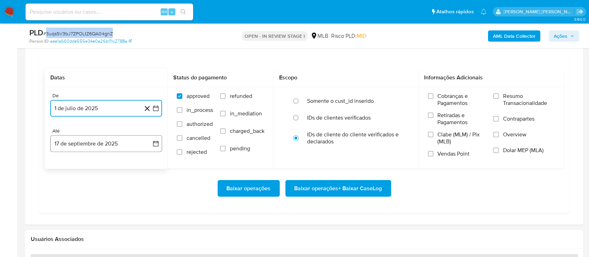
click at [132, 144] on button "17 de septiembre de 2025" at bounding box center [106, 143] width 112 height 17
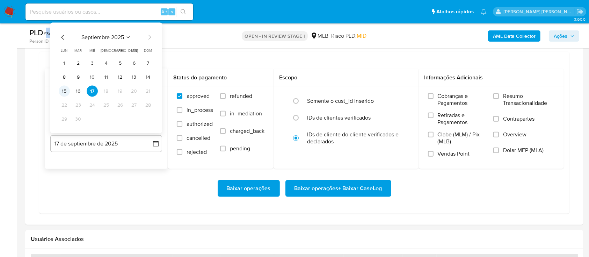
click at [64, 90] on button "15" at bounding box center [64, 91] width 11 height 11
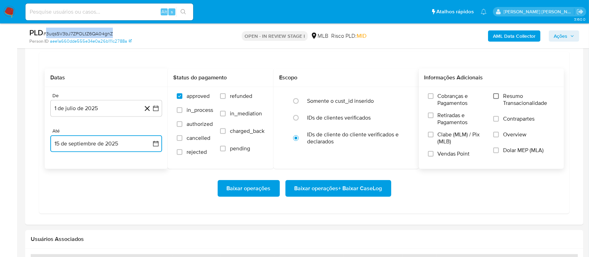
click at [499, 97] on input "Resumo Transacionalidade" at bounding box center [496, 96] width 6 height 6
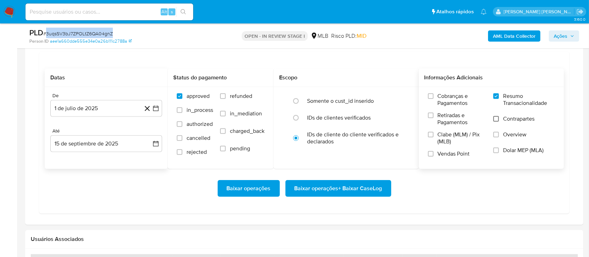
click at [496, 119] on input "Contrapartes" at bounding box center [496, 119] width 6 height 6
click at [434, 155] on label "Vendas Point" at bounding box center [457, 156] width 59 height 12
click at [434, 155] on input "Vendas Point" at bounding box center [431, 154] width 6 height 6
click at [353, 186] on span "Baixar operações + Baixar CaseLog" at bounding box center [339, 188] width 88 height 15
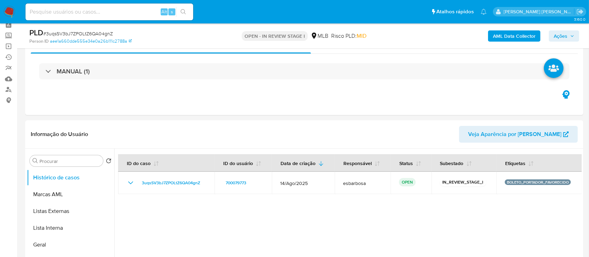
scroll to position [46, 0]
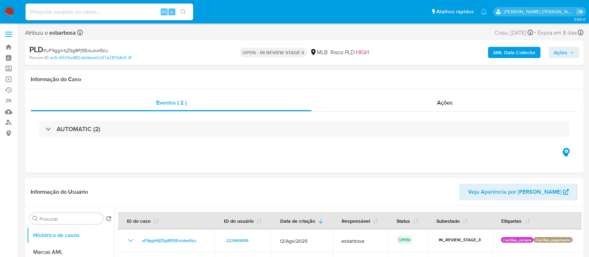
select select "10"
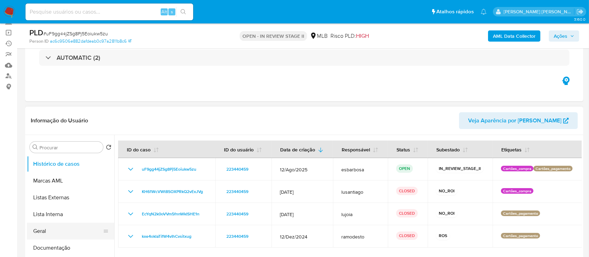
click at [49, 231] on button "Geral" at bounding box center [68, 231] width 82 height 17
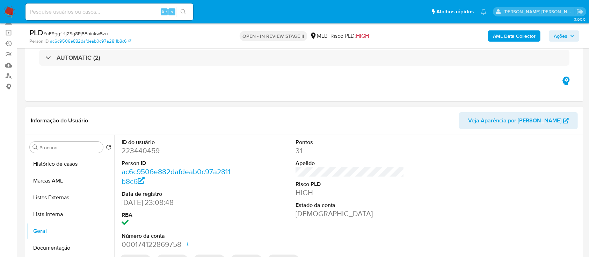
click at [152, 151] on dd "223440459" at bounding box center [176, 151] width 109 height 10
copy dd "223440459"
click at [63, 32] on span "# uF9gg44jZSg8Pj5Eoiukw5zu" at bounding box center [75, 33] width 65 height 7
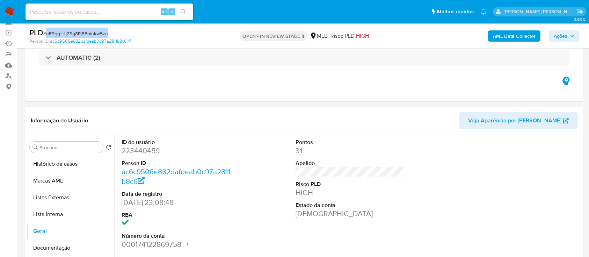
copy span "uF9gg44jZSg8Pj5Eoiukw5zu"
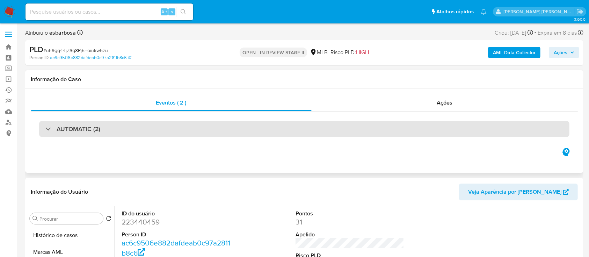
click at [151, 130] on div "AUTOMATIC (2)" at bounding box center [304, 129] width 530 height 16
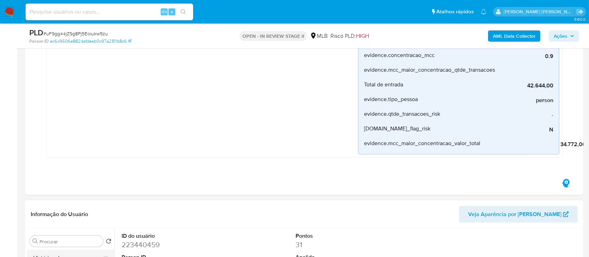
scroll to position [699, 0]
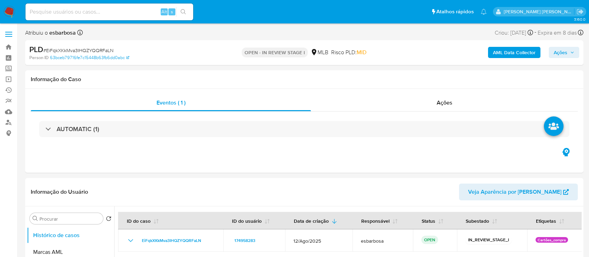
select select "10"
click at [90, 49] on span "# EiFqkXKkMva3IHQZYQQRFaLN" at bounding box center [78, 50] width 70 height 7
copy span "EiFqkXKkMva3IHQZYQQRFaLN"
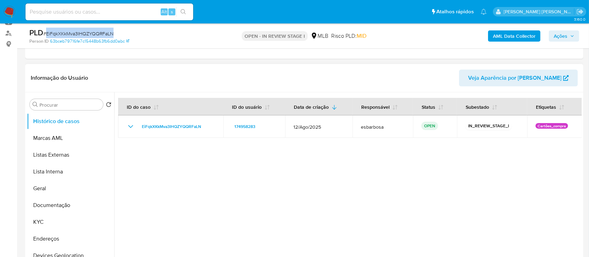
scroll to position [93, 0]
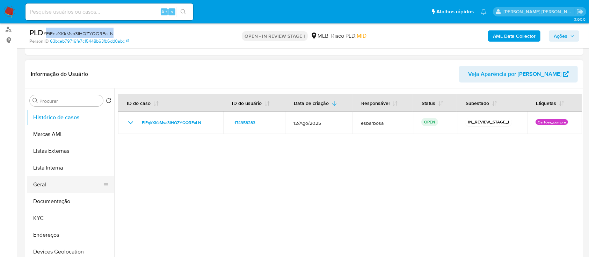
click at [50, 185] on button "Geral" at bounding box center [68, 184] width 82 height 17
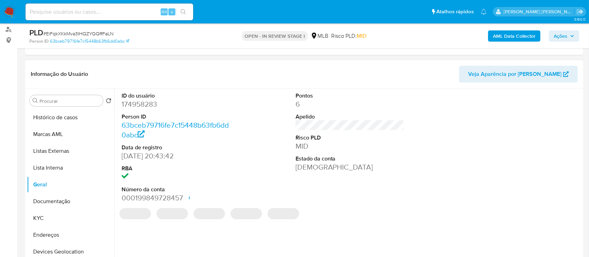
click at [149, 104] on dd "174958283" at bounding box center [176, 104] width 109 height 10
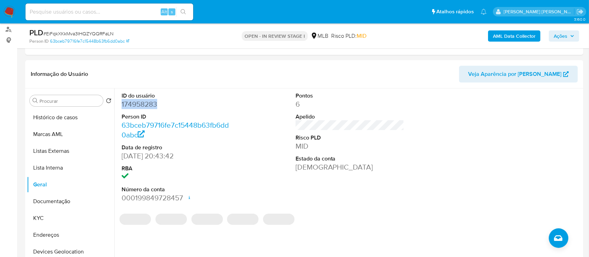
copy dd "174958283"
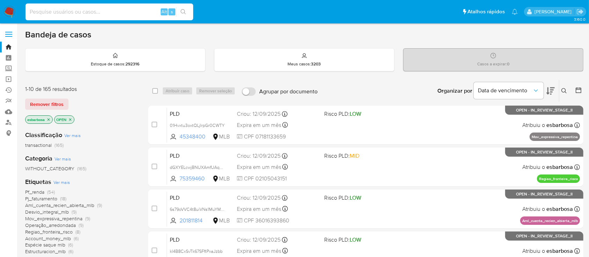
click at [121, 10] on input at bounding box center [110, 11] width 168 height 9
paste input "uF9gg44jZSg8Pj5Eoiukw5zu"
type input "uF9gg44jZSg8Pj5Eoiukw5zu"
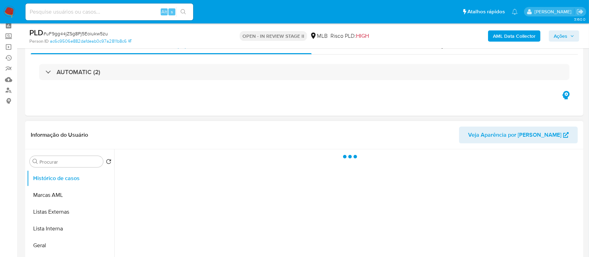
scroll to position [46, 0]
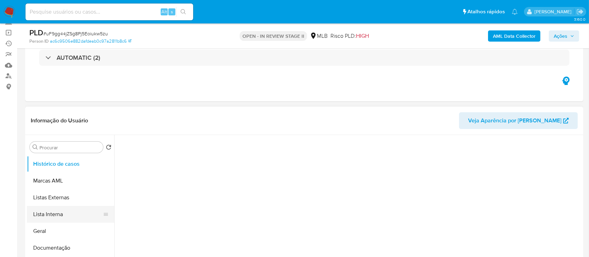
select select "10"
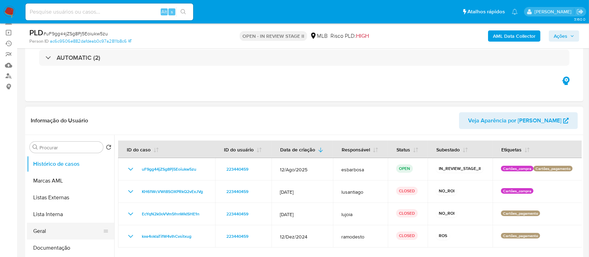
click at [48, 213] on button "Geral" at bounding box center [68, 231] width 82 height 17
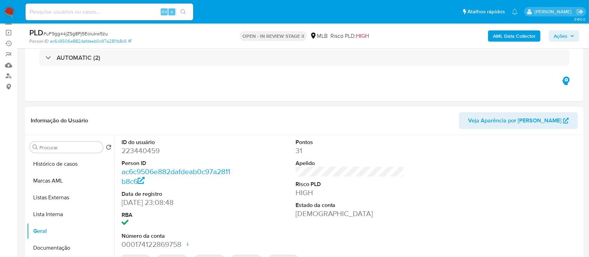
click at [154, 150] on dd "223440459" at bounding box center [176, 151] width 109 height 10
copy dd "223440459"
click at [72, 161] on button "Histórico de casos" at bounding box center [68, 163] width 82 height 17
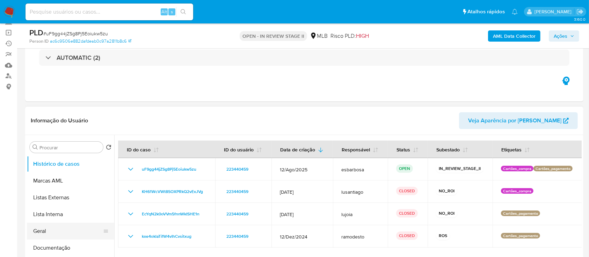
click at [48, 213] on button "Geral" at bounding box center [68, 231] width 82 height 17
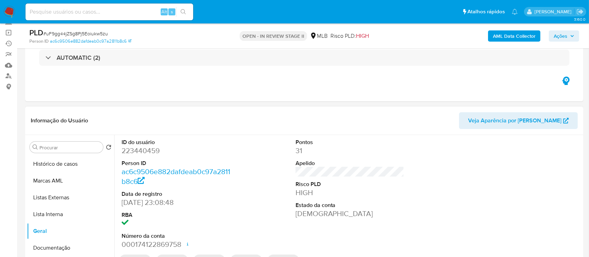
click at [146, 152] on dd "223440459" at bounding box center [176, 151] width 109 height 10
copy dd "223440459"
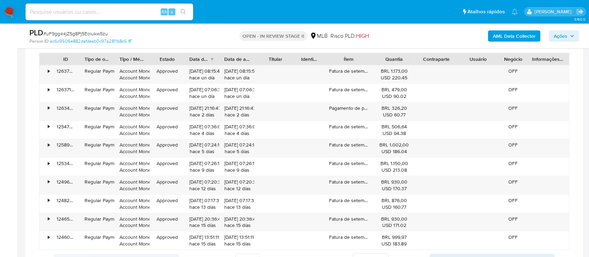
scroll to position [605, 0]
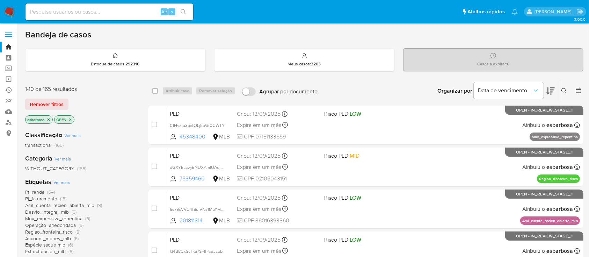
click at [550, 92] on icon at bounding box center [550, 91] width 8 height 8
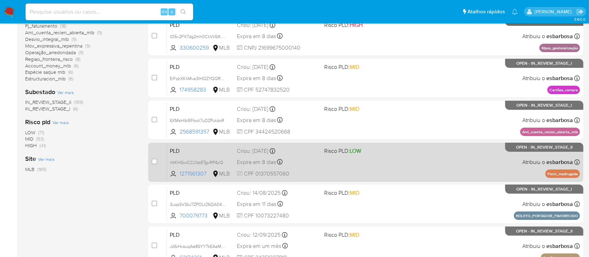
scroll to position [186, 0]
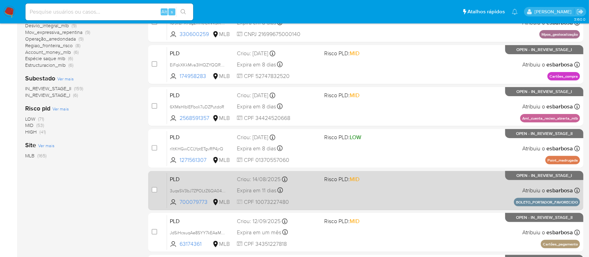
click at [429, 183] on div "PLD 3uqsSV3bJ7ZPOLtZ6QA04gnZ 700079773 MLB Risco PLD: MID Criou: [DATE] Criou: …" at bounding box center [373, 190] width 413 height 35
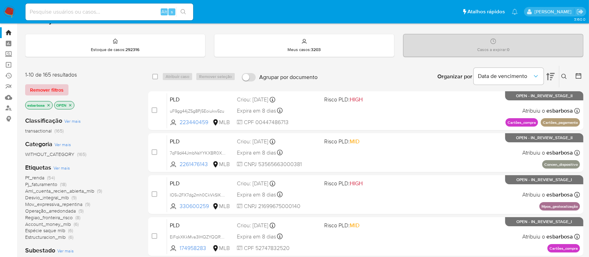
scroll to position [0, 0]
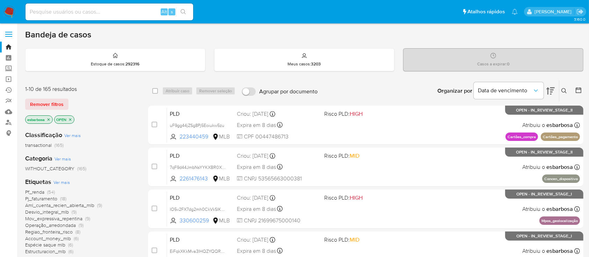
click at [8, 13] on img at bounding box center [9, 12] width 12 height 12
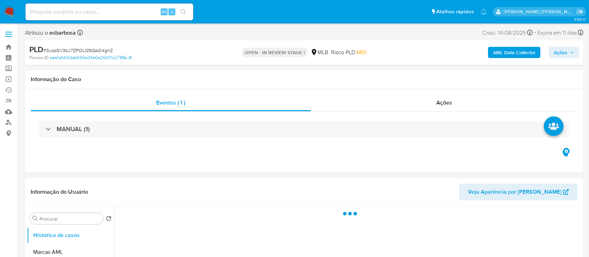
select select "10"
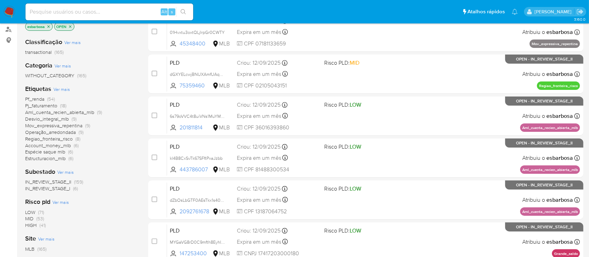
scroll to position [140, 0]
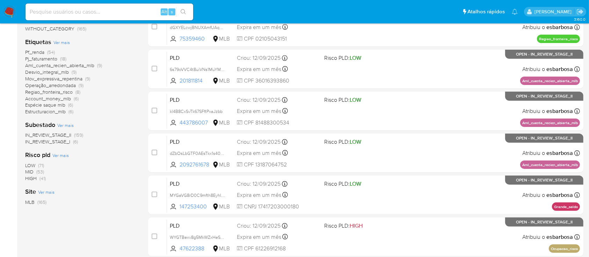
click at [37, 179] on span "HIGH (41)" at bounding box center [35, 178] width 21 height 7
